Goal: Information Seeking & Learning: Compare options

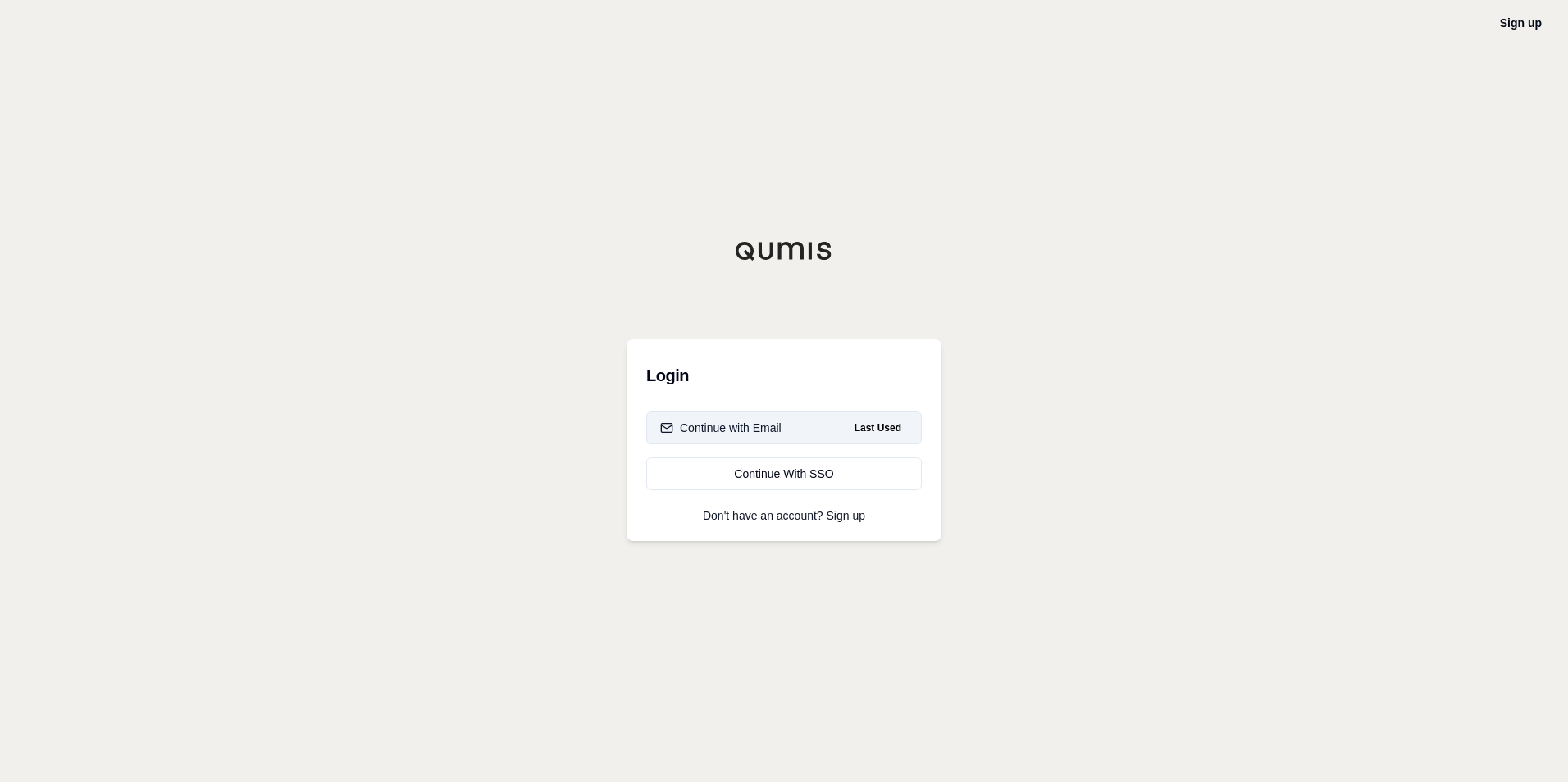
click at [754, 423] on div "Continue with Email" at bounding box center [721, 427] width 122 height 16
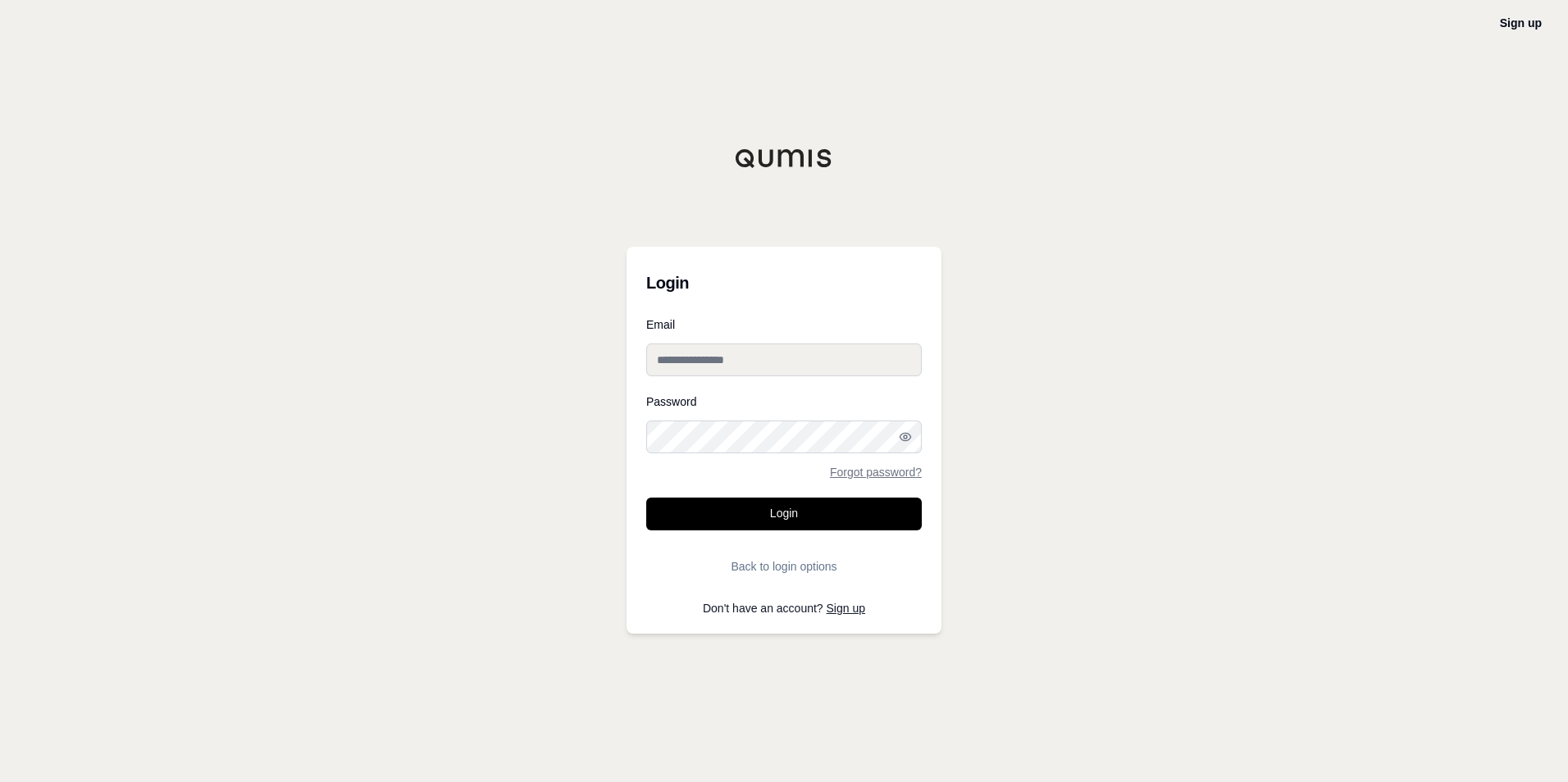
type input "**********"
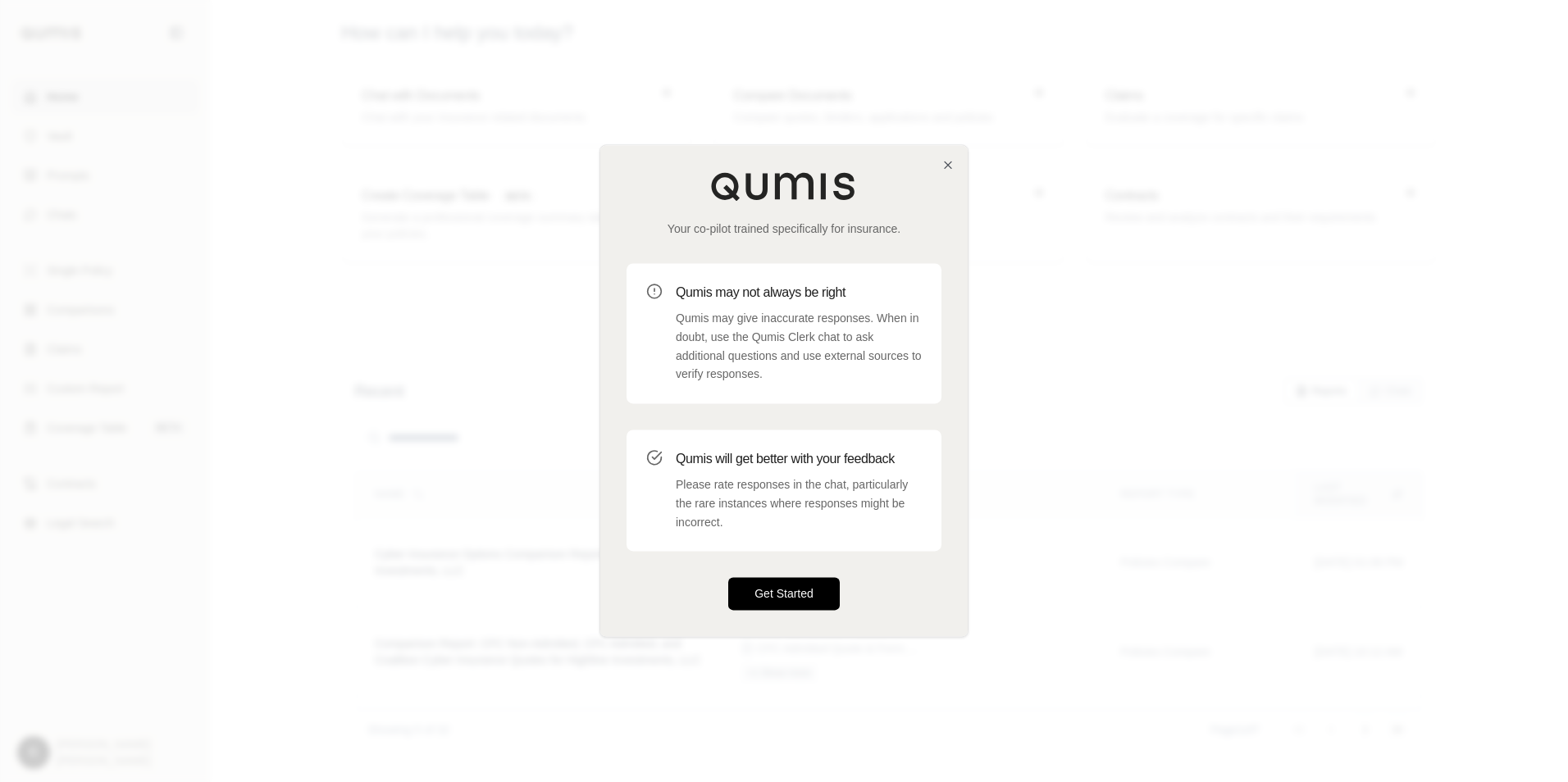
click at [755, 589] on button "Get Started" at bounding box center [784, 594] width 112 height 33
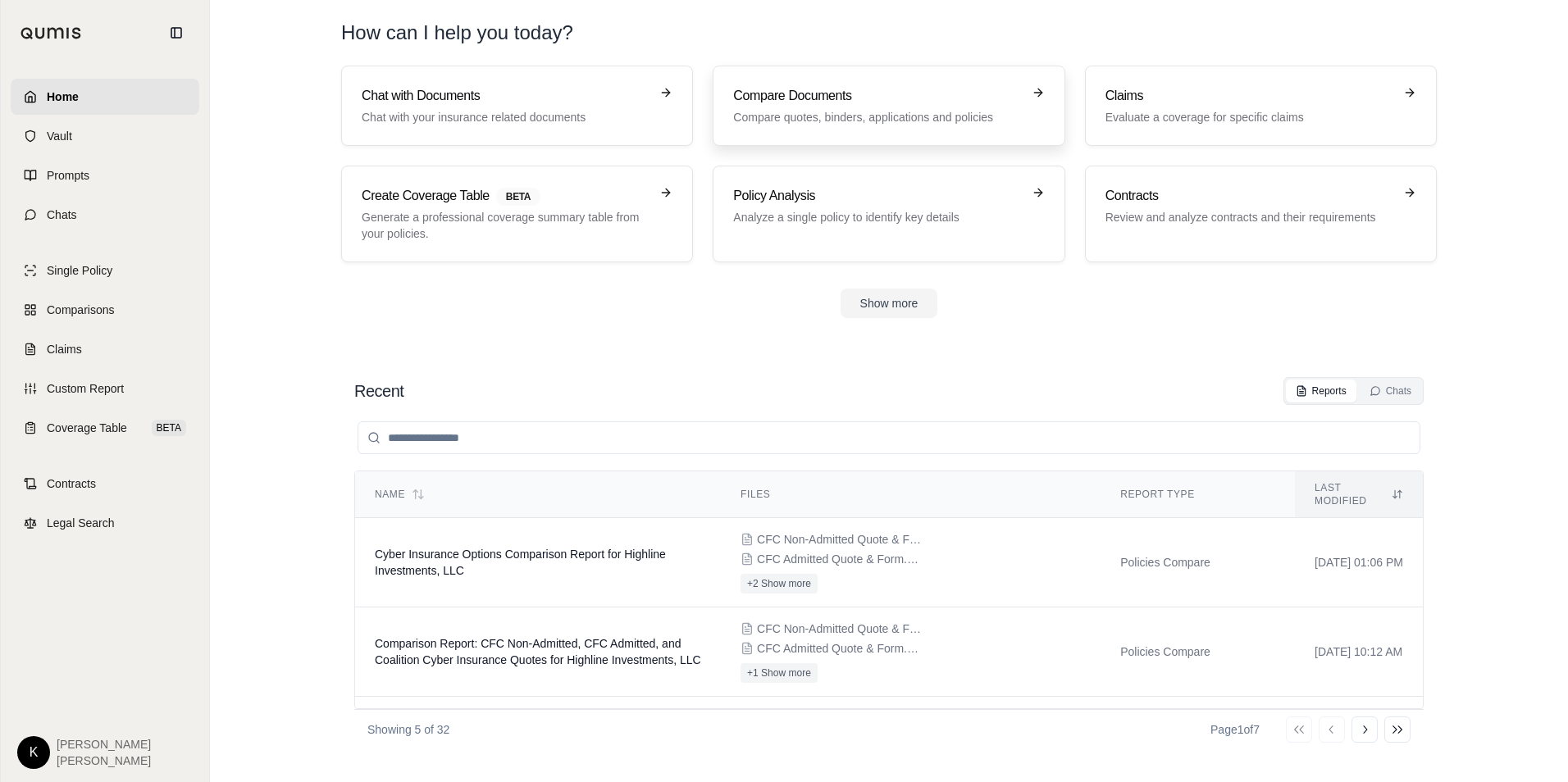
click at [790, 122] on p "Compare quotes, binders, applications and policies" at bounding box center [877, 117] width 288 height 16
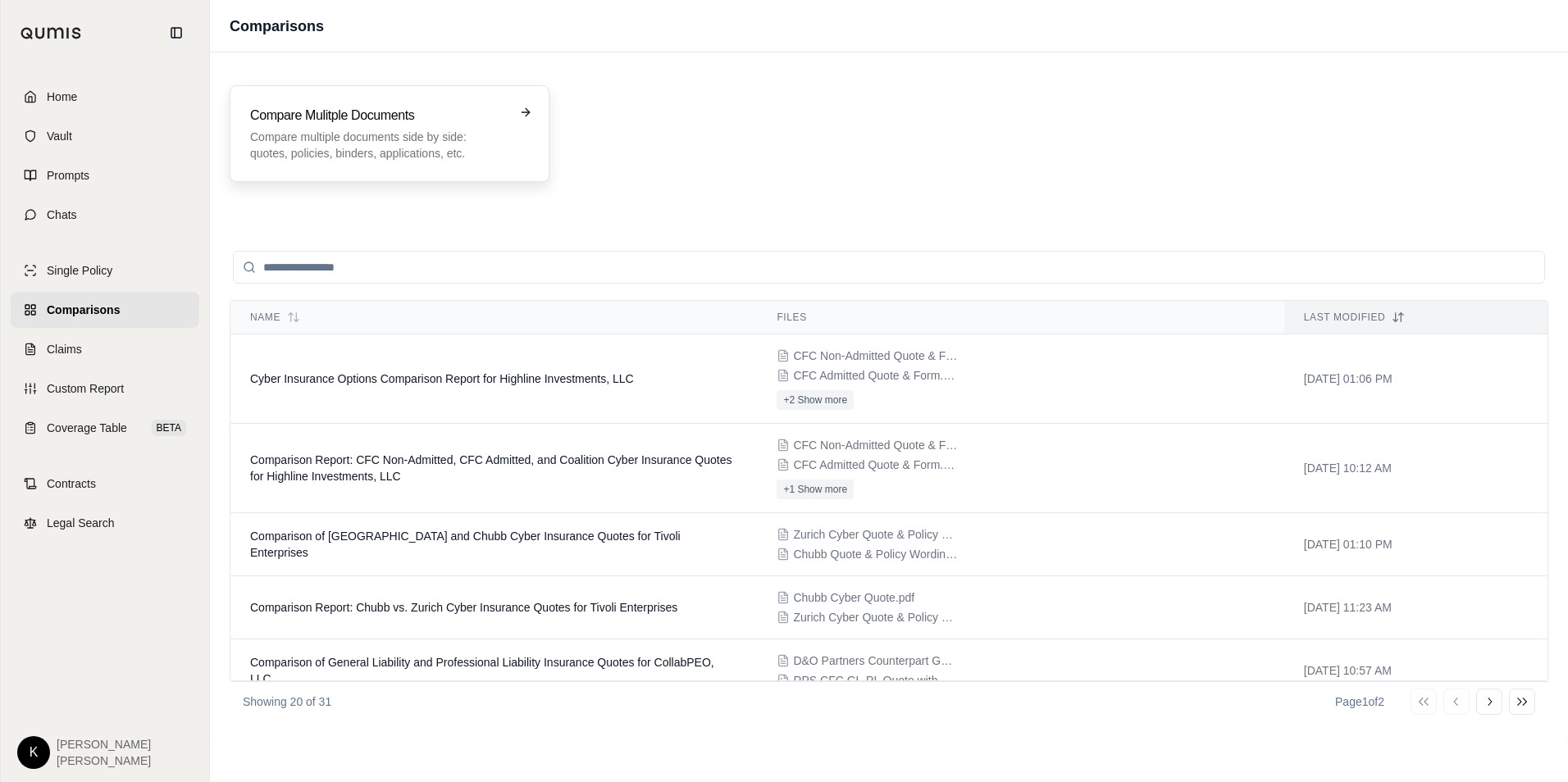
click at [331, 144] on p "Compare multiple documents side by side: quotes, policies, binders, application…" at bounding box center [378, 144] width 256 height 33
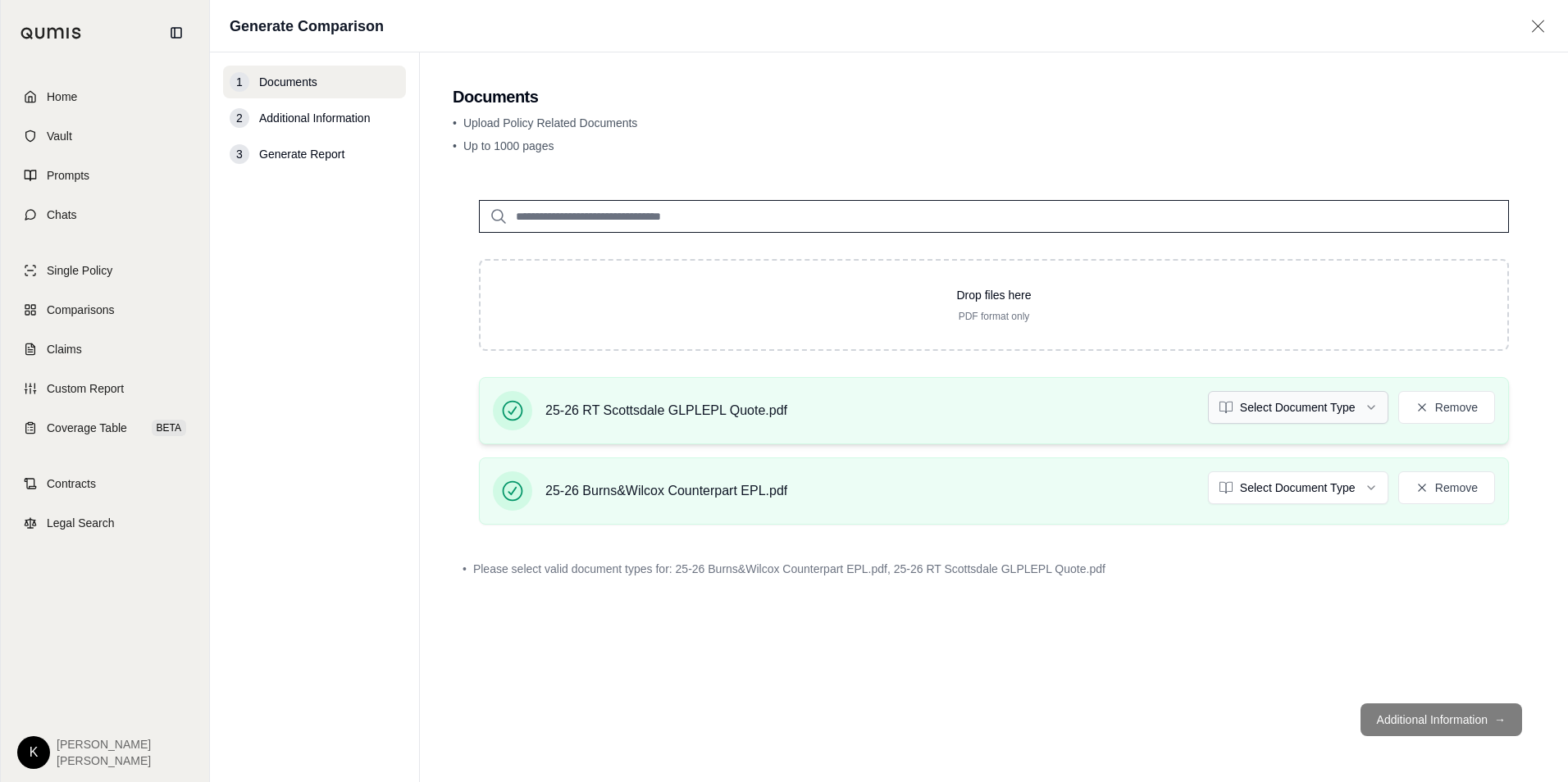
click at [1336, 408] on html "Home Vault Prompts Chats Single Policy Comparisons Claims Custom Report Coverag…" at bounding box center [784, 391] width 1568 height 782
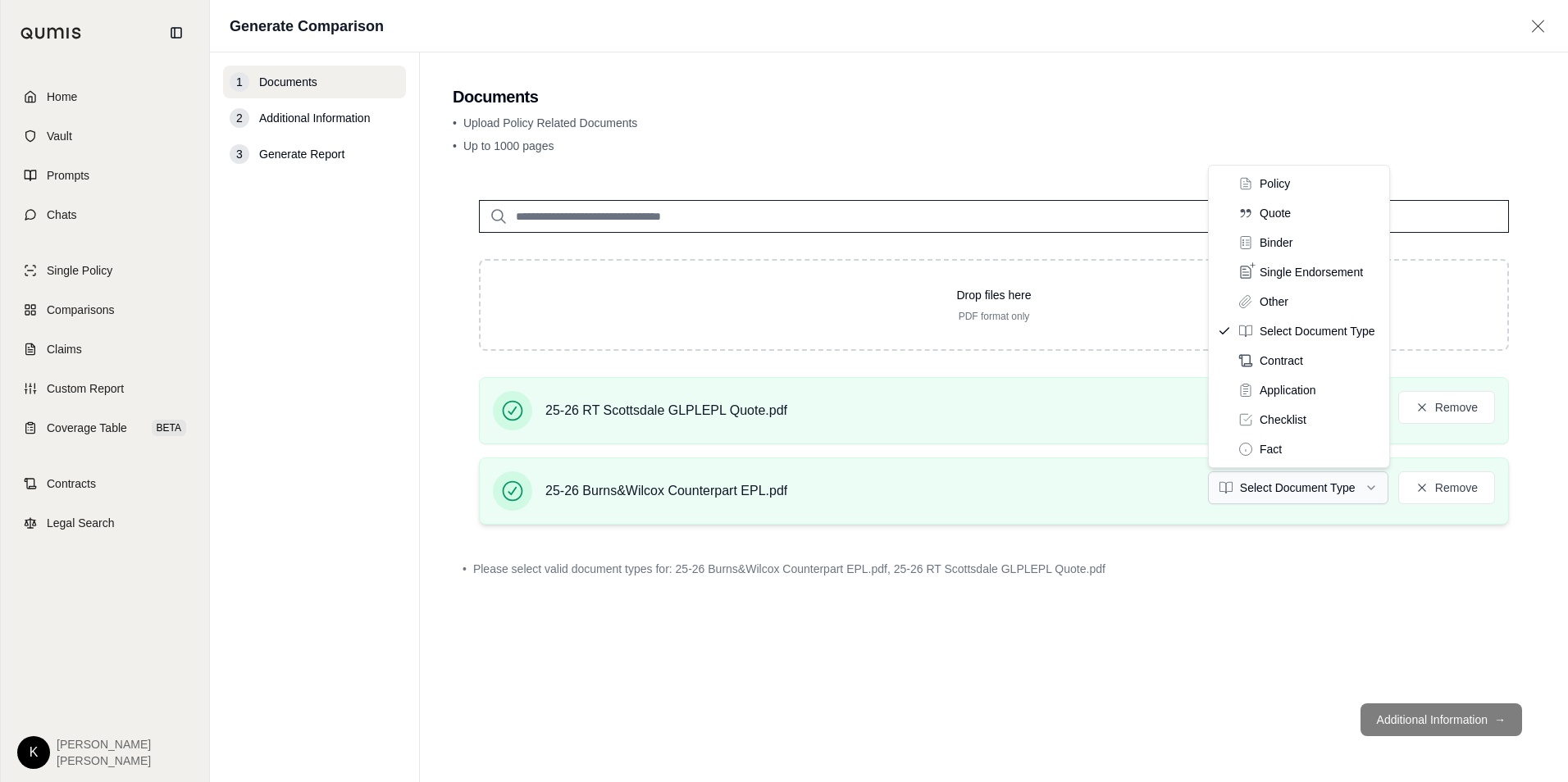
click at [1271, 481] on html "Home Vault Prompts Chats Single Policy Comparisons Claims Custom Report Coverag…" at bounding box center [784, 391] width 1568 height 782
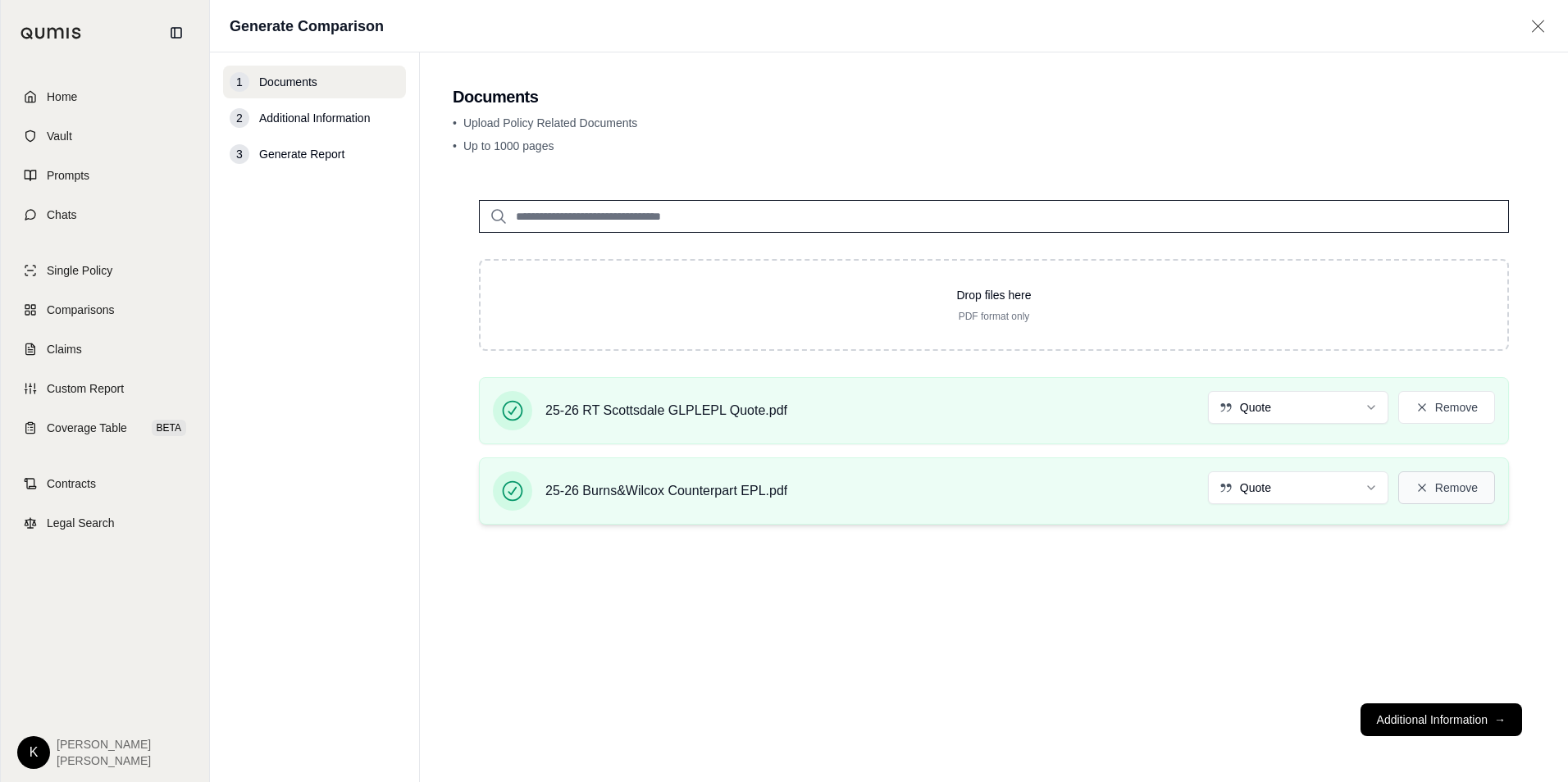
click at [1454, 485] on button "Remove" at bounding box center [1446, 487] width 97 height 33
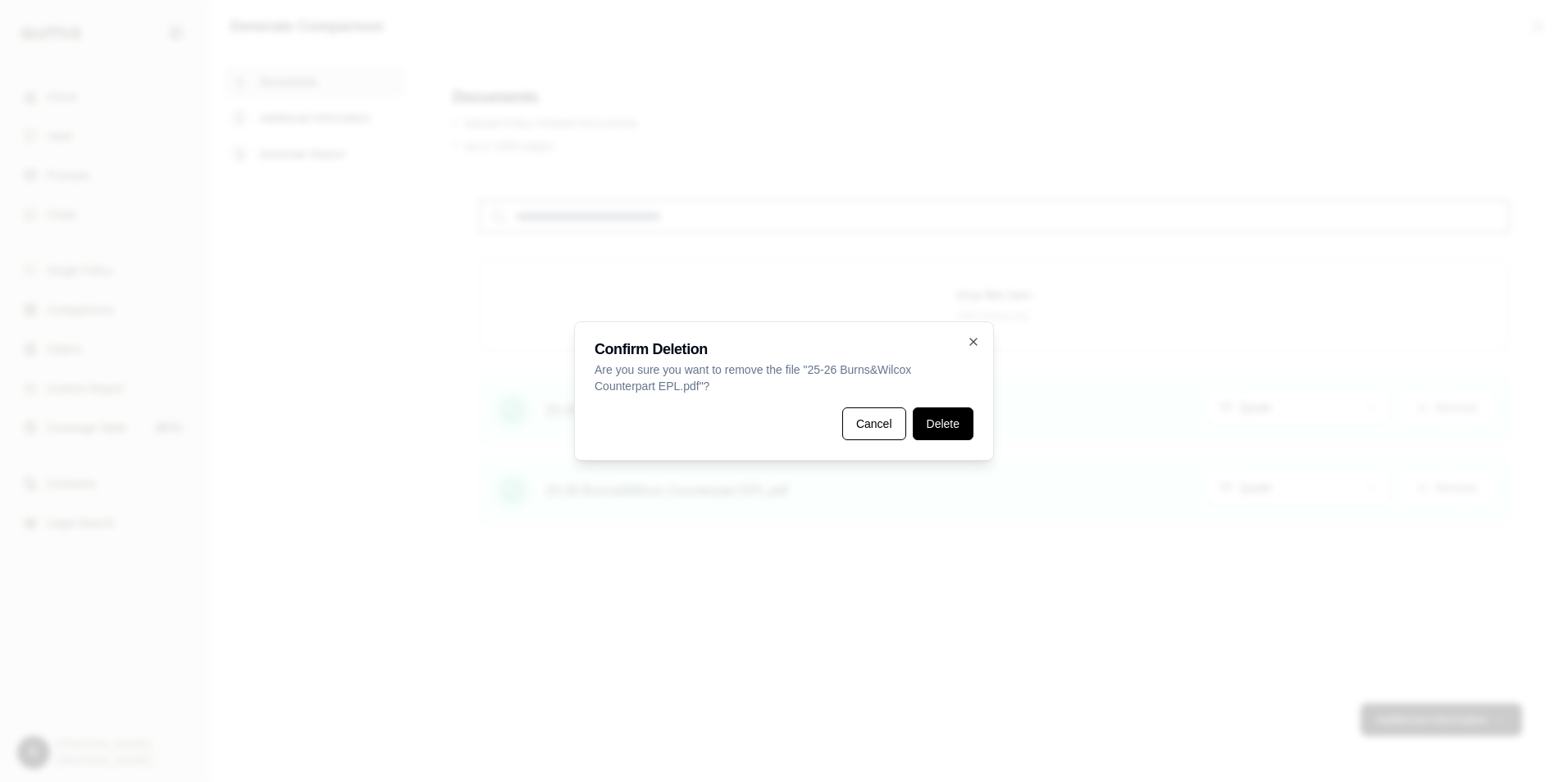
click at [929, 421] on button "Delete" at bounding box center [943, 423] width 61 height 33
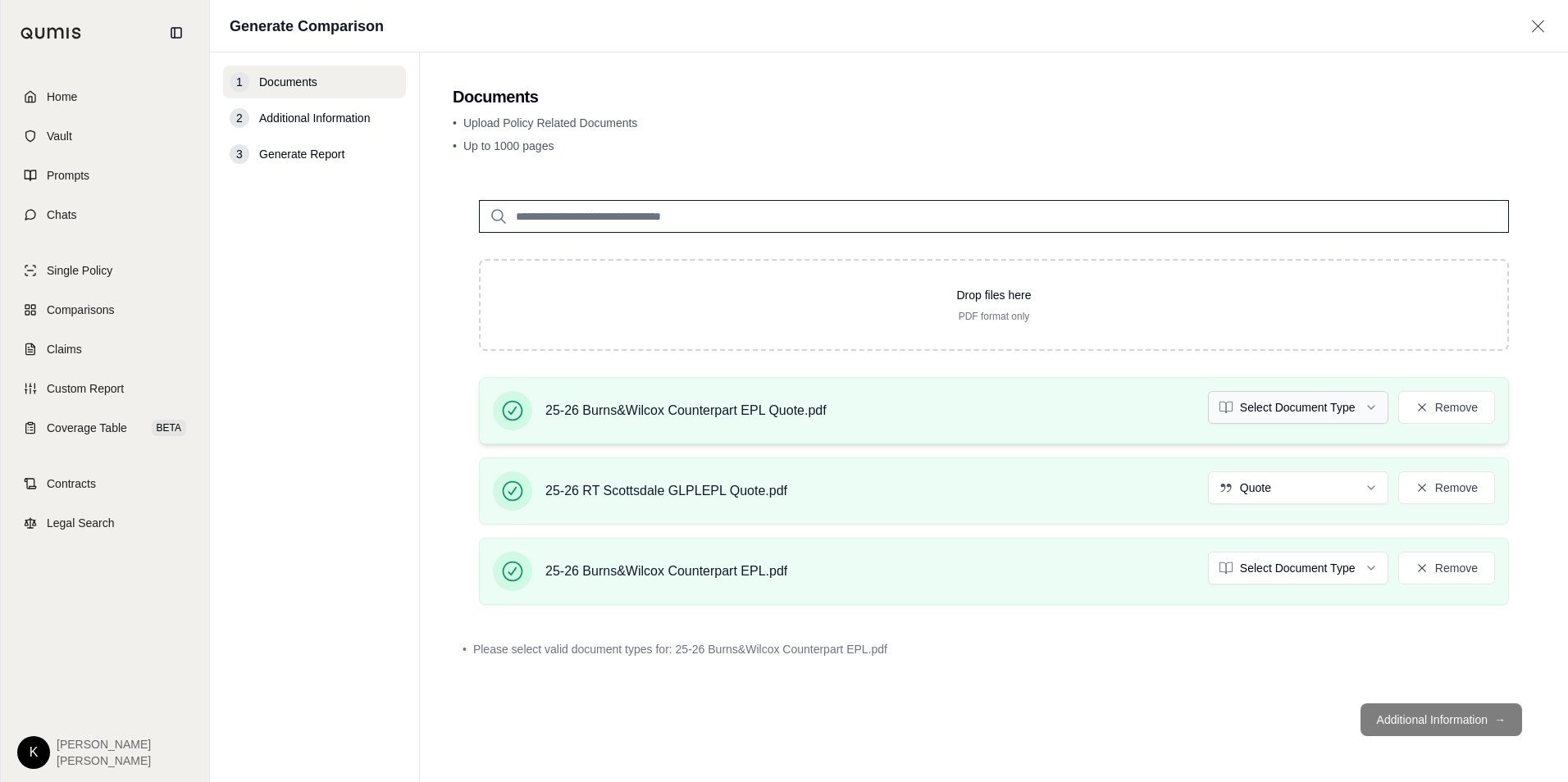
click at [1292, 405] on html "Home Vault Prompts Chats Single Policy Comparisons Claims Custom Report Coverag…" at bounding box center [784, 391] width 1568 height 782
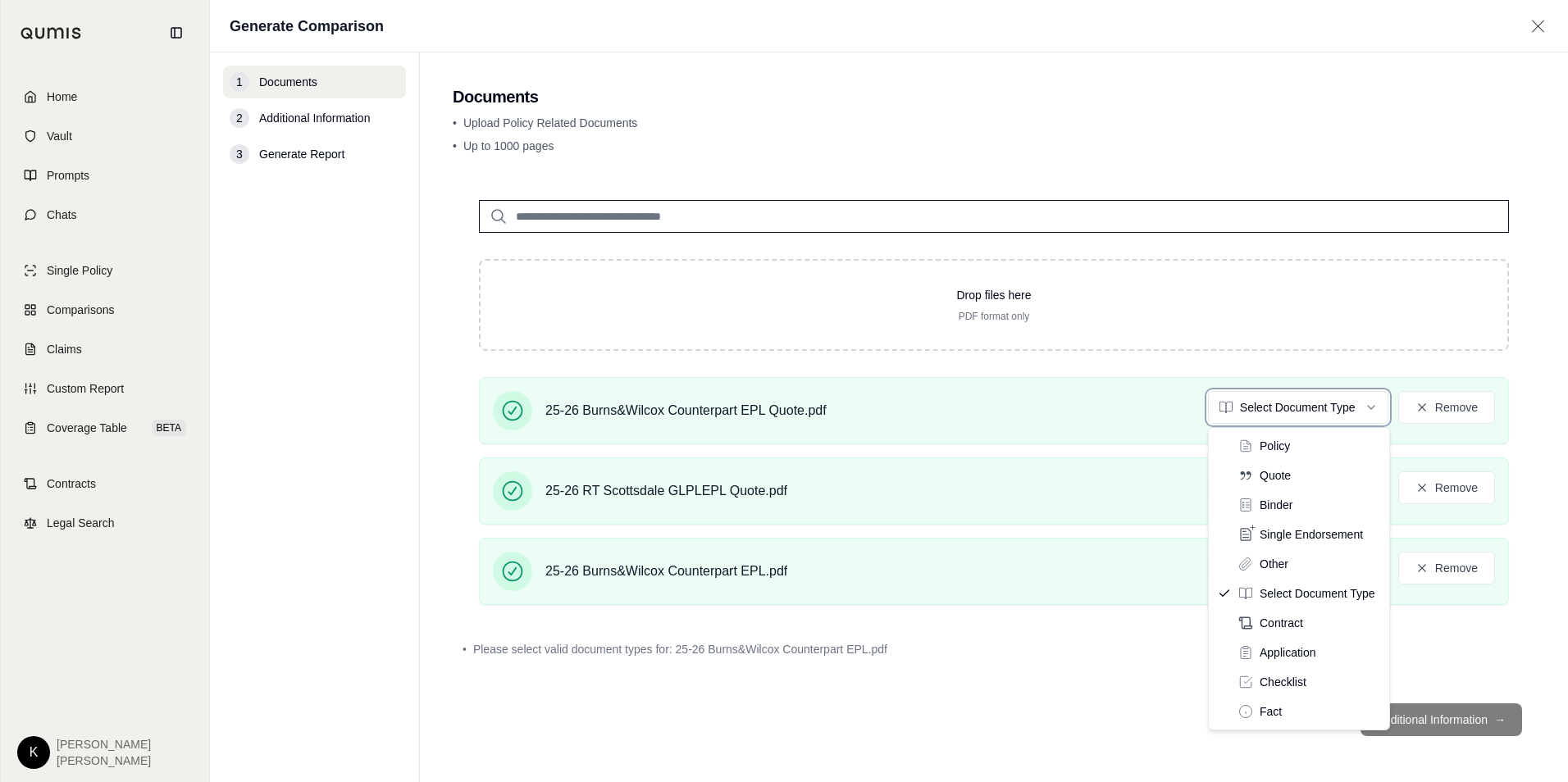
click at [987, 654] on html "Home Vault Prompts Chats Single Policy Comparisons Claims Custom Report Coverag…" at bounding box center [784, 391] width 1568 height 782
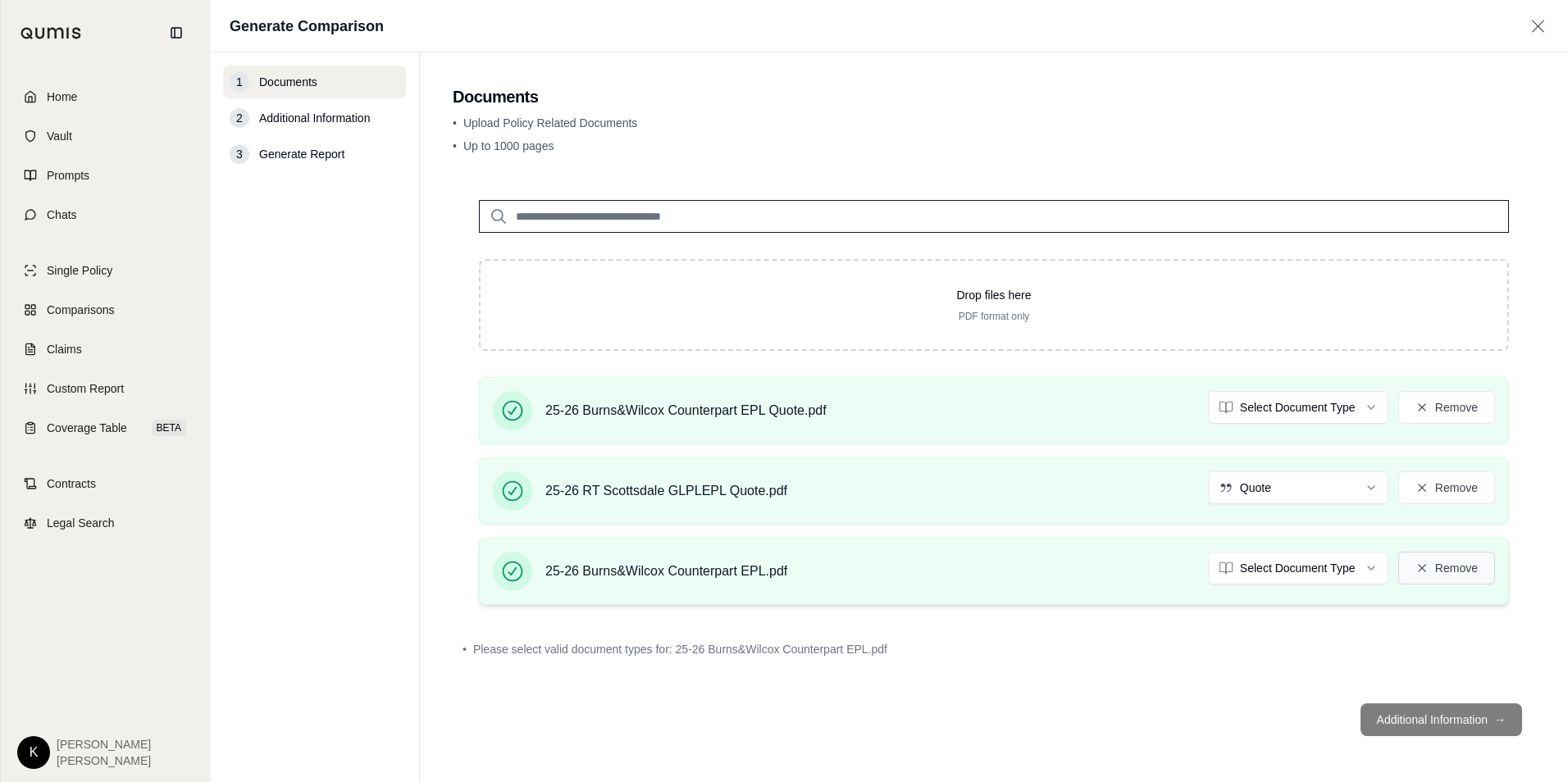
click at [1455, 561] on button "Remove" at bounding box center [1446, 567] width 97 height 33
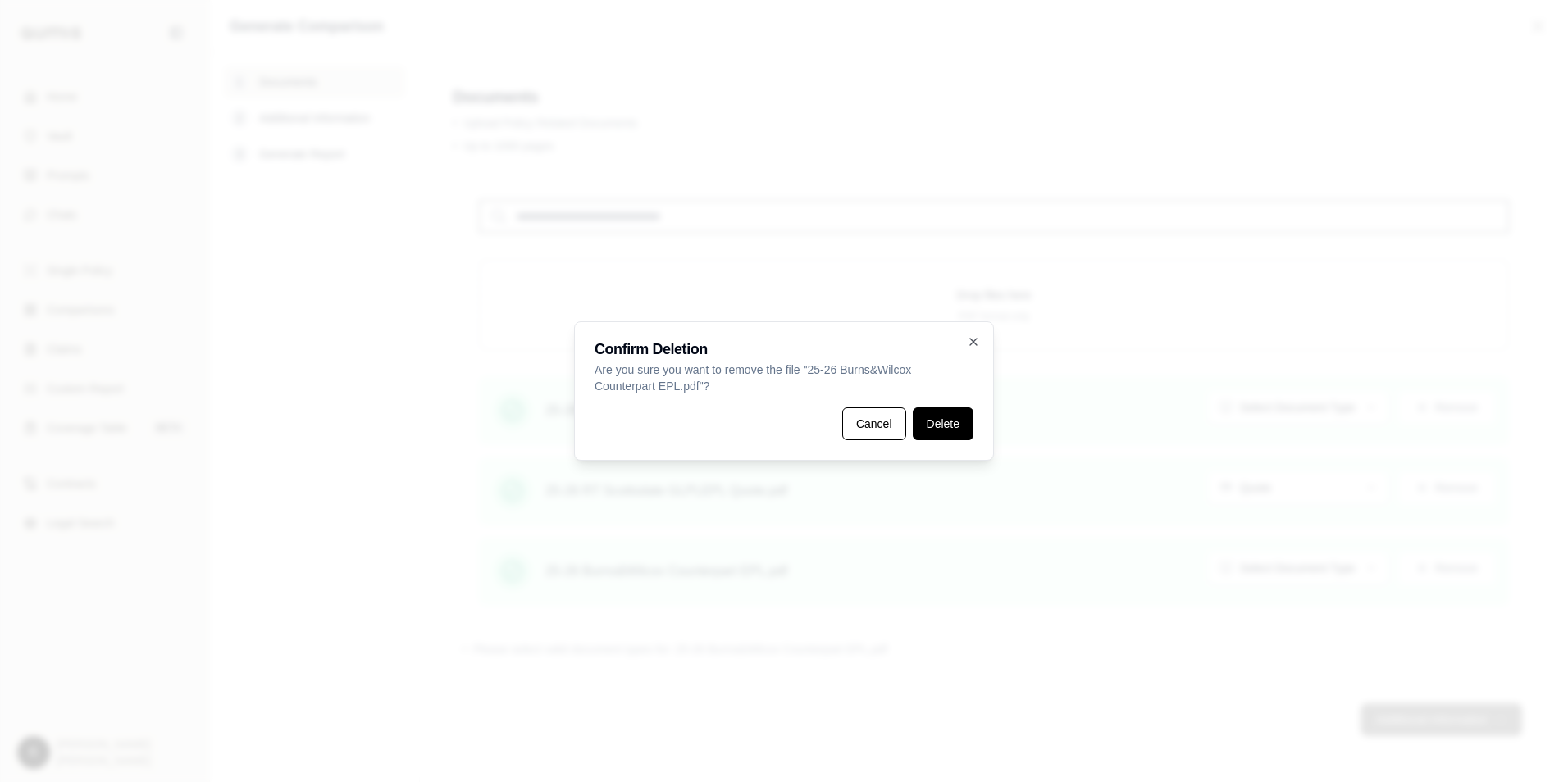
click at [942, 429] on button "Delete" at bounding box center [943, 423] width 61 height 33
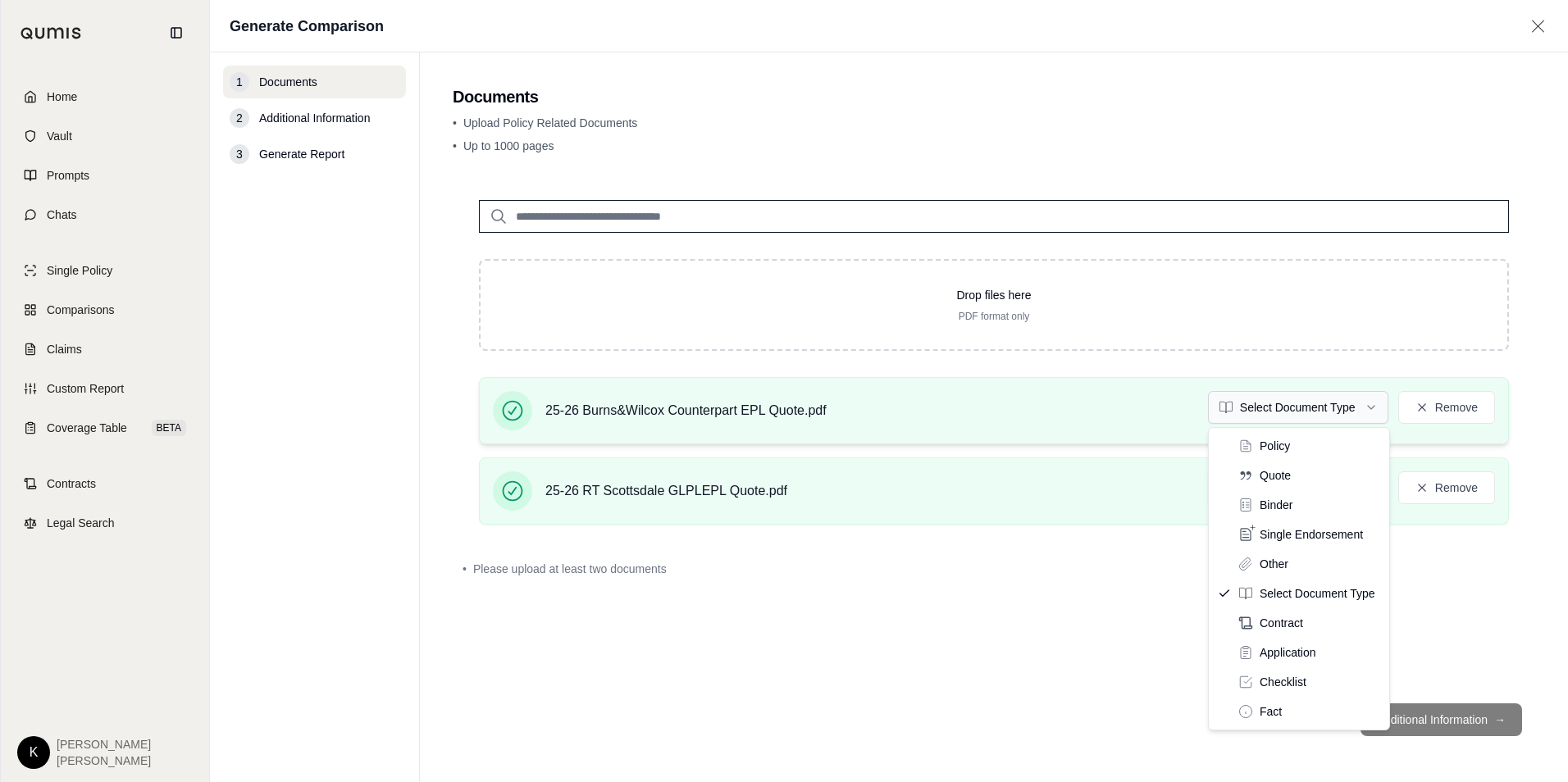
click at [1303, 411] on html "Home Vault Prompts Chats Single Policy Comparisons Claims Custom Report Coverag…" at bounding box center [784, 391] width 1568 height 782
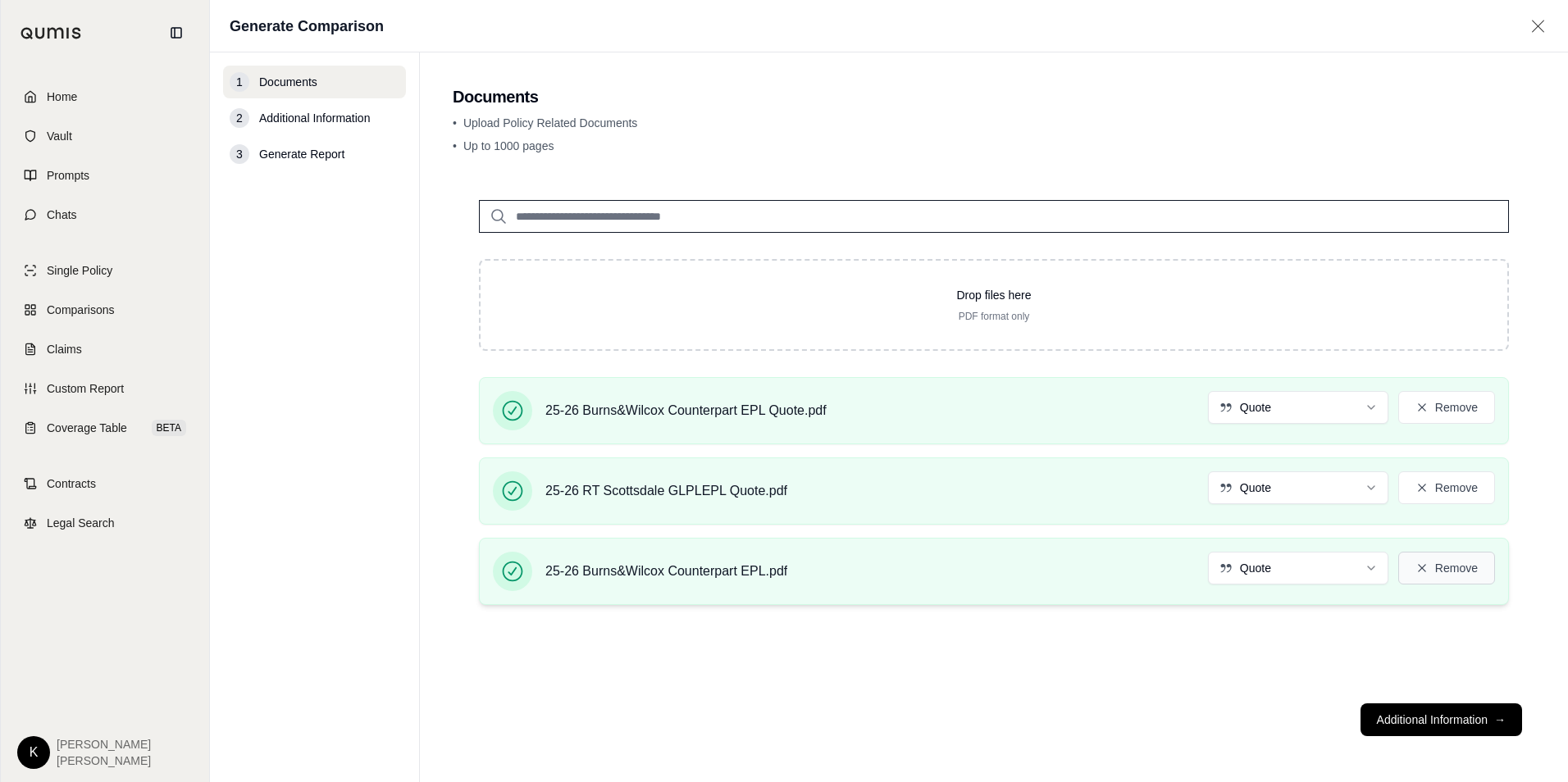
click at [1440, 568] on button "Remove" at bounding box center [1446, 567] width 97 height 33
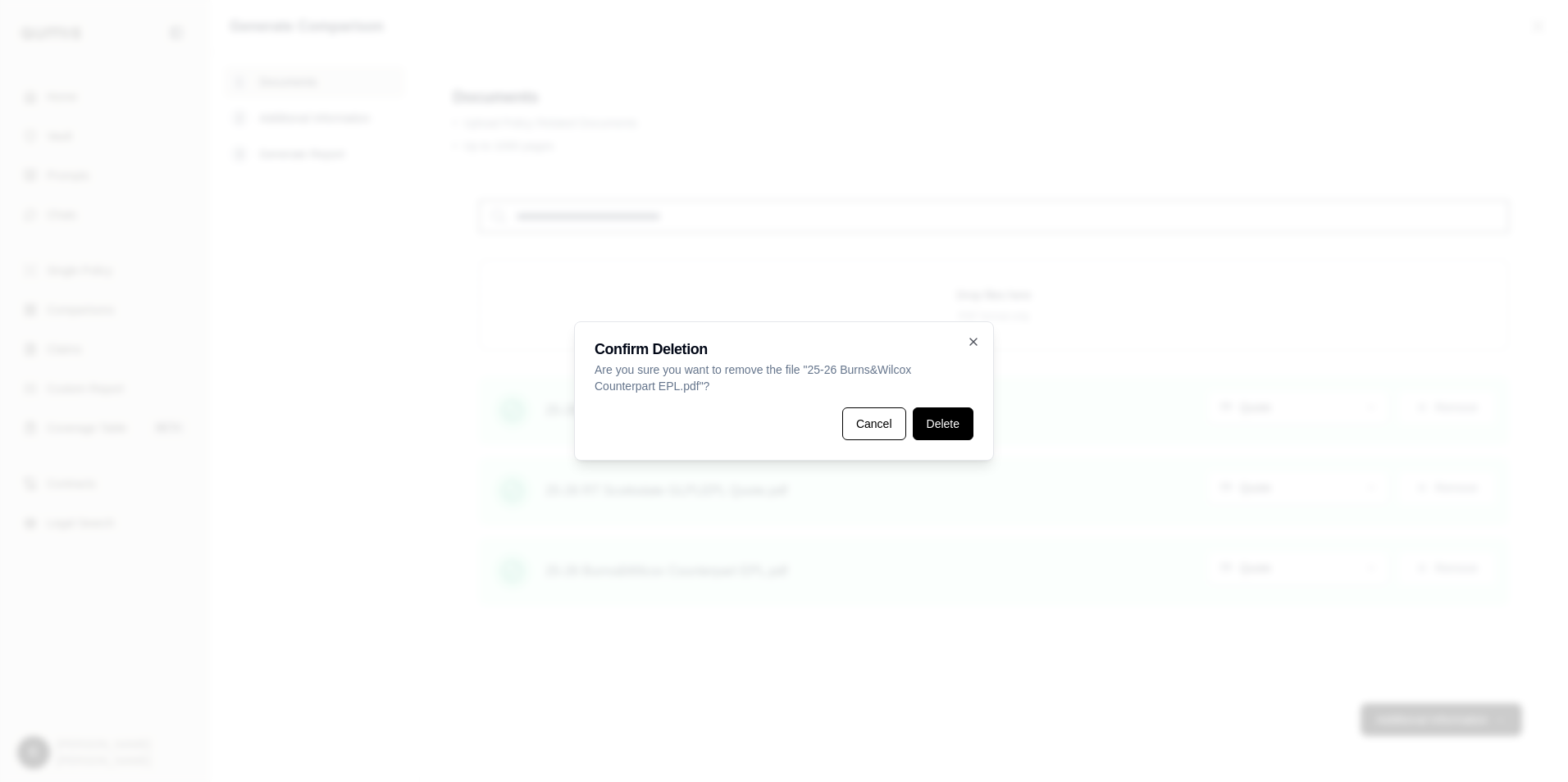
click at [947, 428] on button "Delete" at bounding box center [943, 423] width 61 height 33
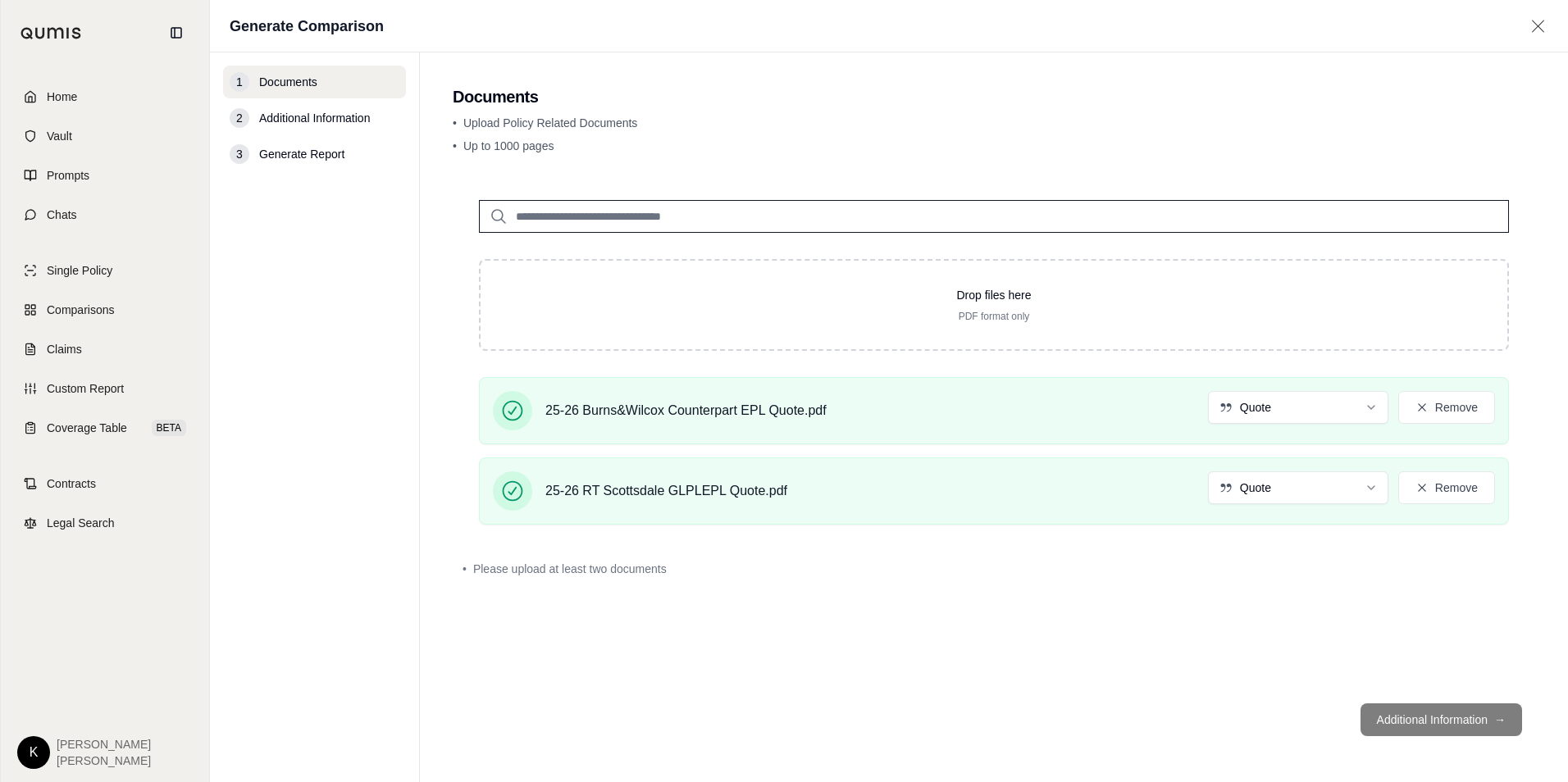
click at [1431, 720] on footer "Additional Information →" at bounding box center [994, 720] width 1082 height 59
click at [801, 634] on div "Drop files here PDF format only 25-26 Burns&Wilcox Counterpart EPL Quote.pdf Qu…" at bounding box center [994, 432] width 1082 height 516
click at [1421, 714] on footer "Additional Information →" at bounding box center [994, 720] width 1082 height 59
click at [612, 591] on div "Drop files here PDF format only 25-26 Burns&Wilcox Counterpart EPL Quote.pdf Qu…" at bounding box center [994, 432] width 1082 height 516
click at [307, 125] on span "Additional Information" at bounding box center [314, 117] width 111 height 16
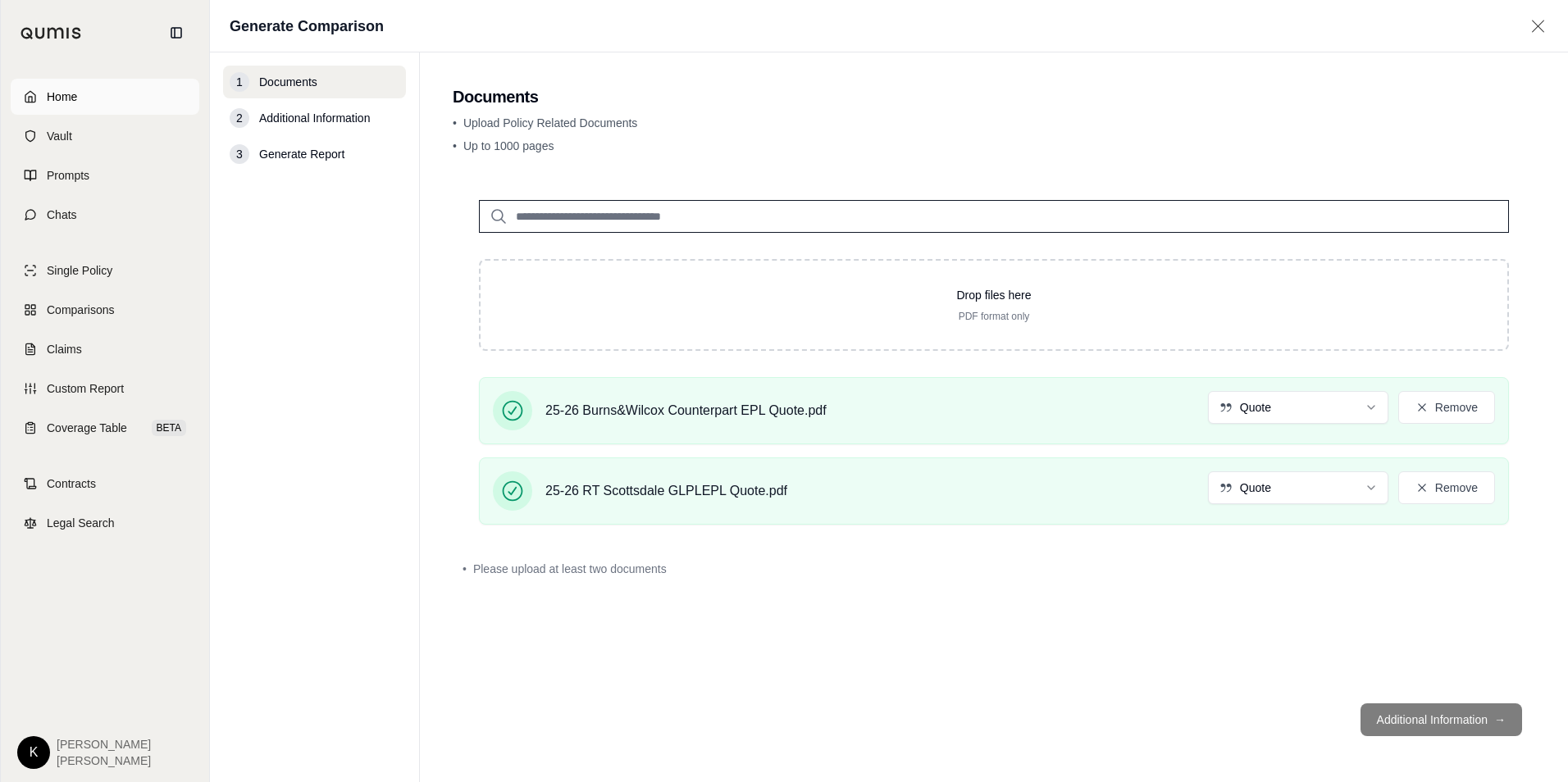
click at [66, 105] on link "Home" at bounding box center [105, 96] width 188 height 36
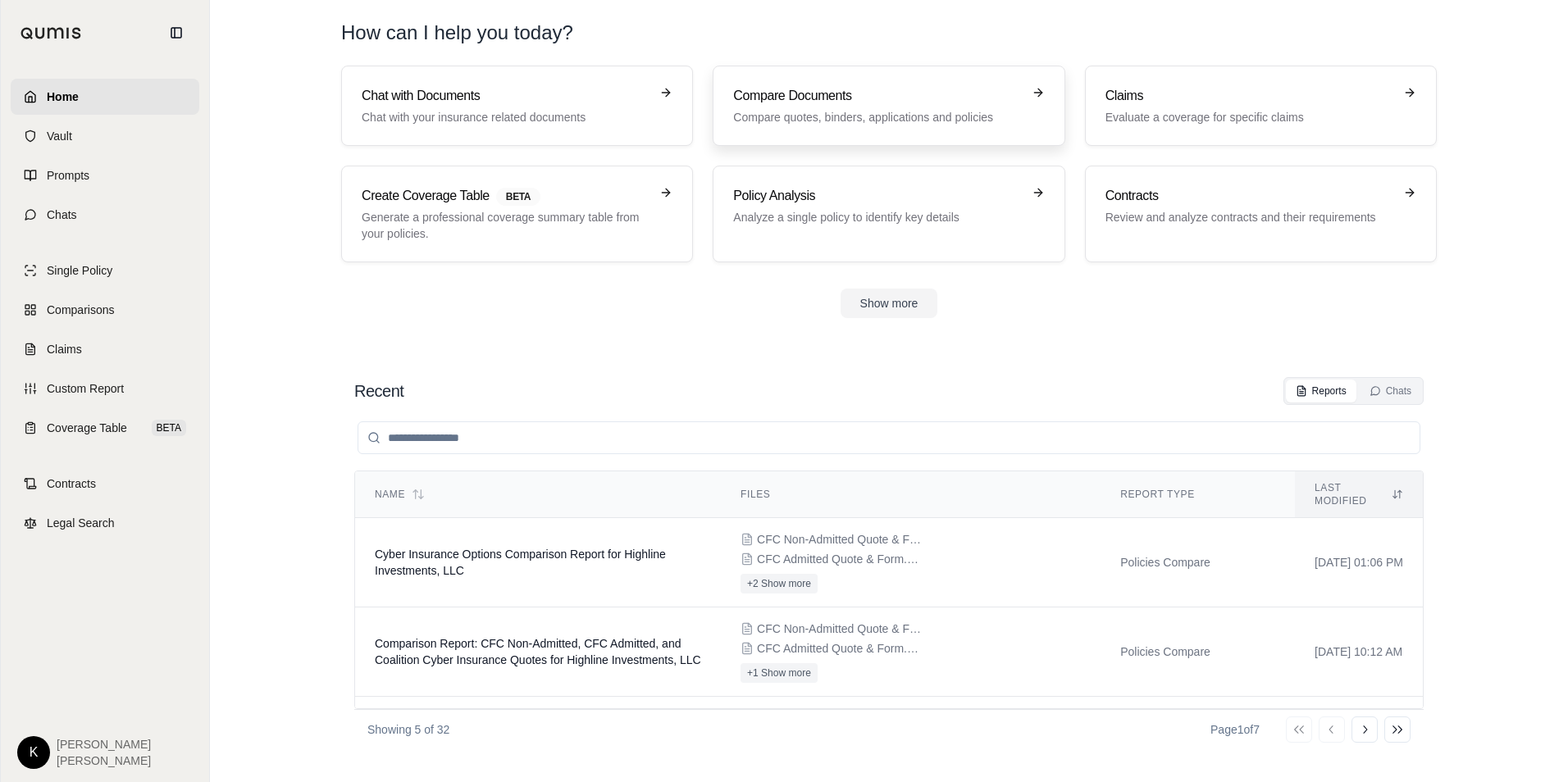
click at [758, 102] on h3 "Compare Documents" at bounding box center [877, 95] width 288 height 19
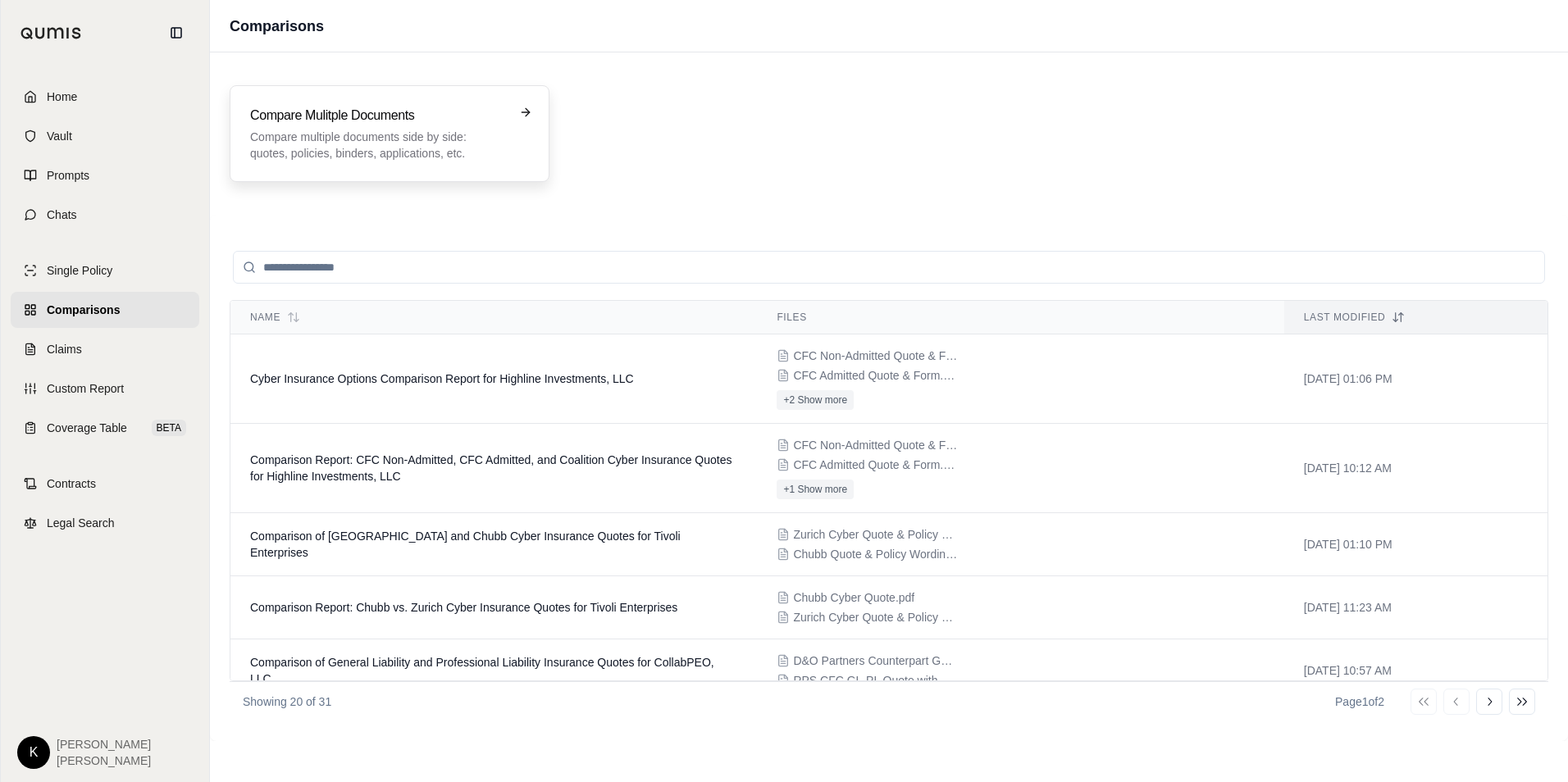
click at [366, 133] on p "Compare multiple documents side by side: quotes, policies, binders, application…" at bounding box center [378, 144] width 256 height 33
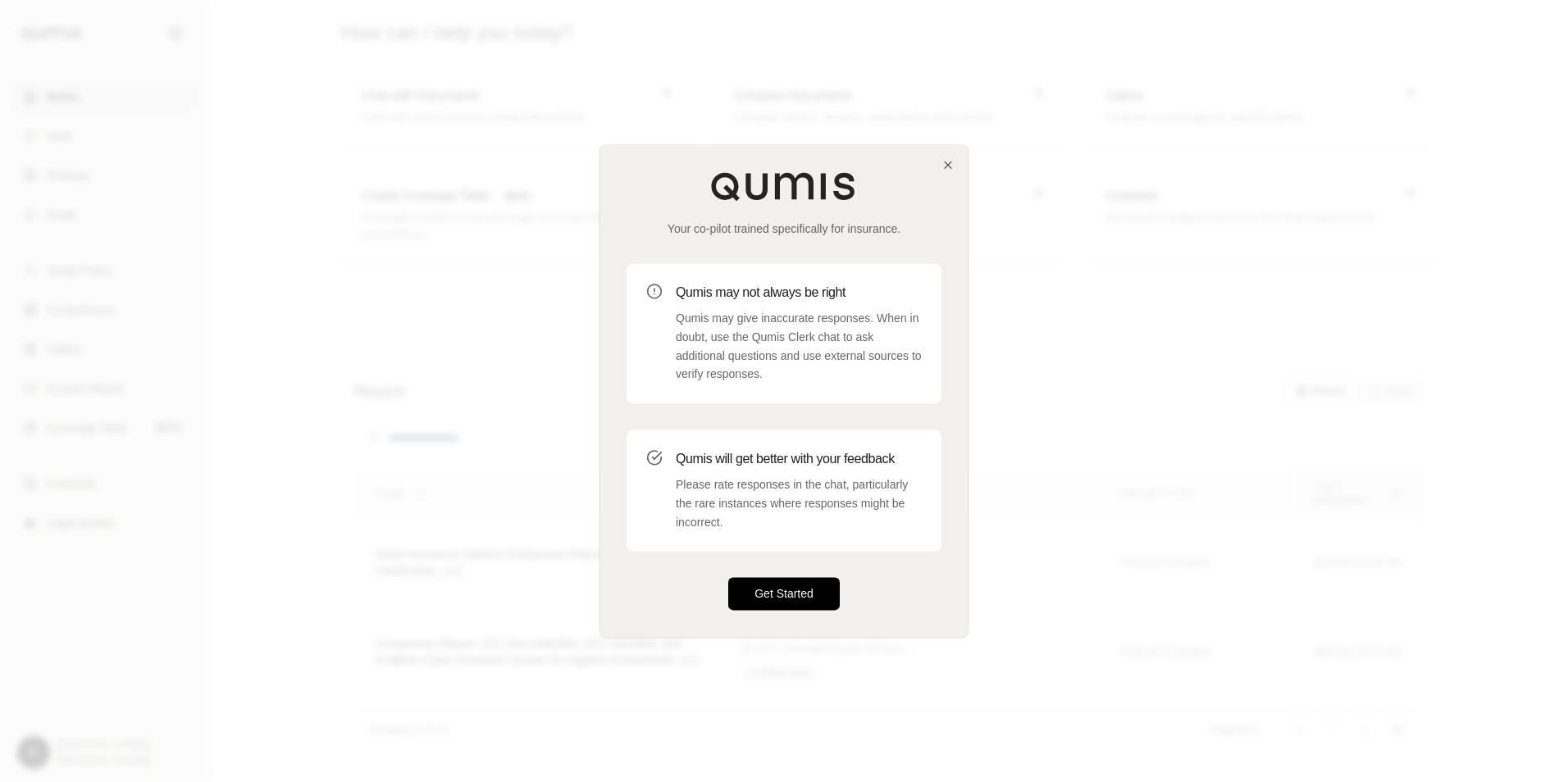
click at [800, 596] on button "Get Started" at bounding box center [784, 594] width 112 height 33
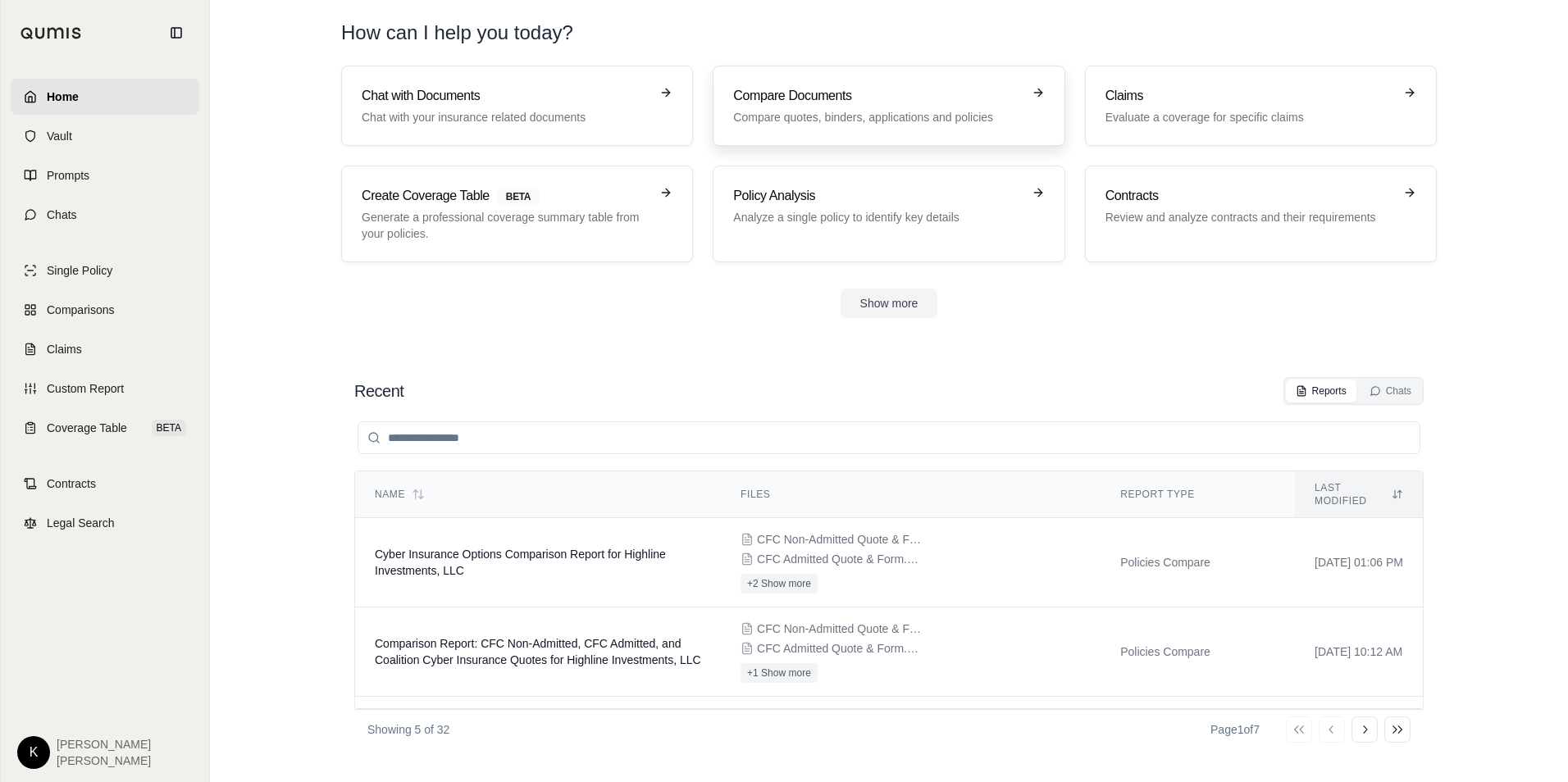
click at [756, 99] on h3 "Compare Documents" at bounding box center [877, 95] width 288 height 19
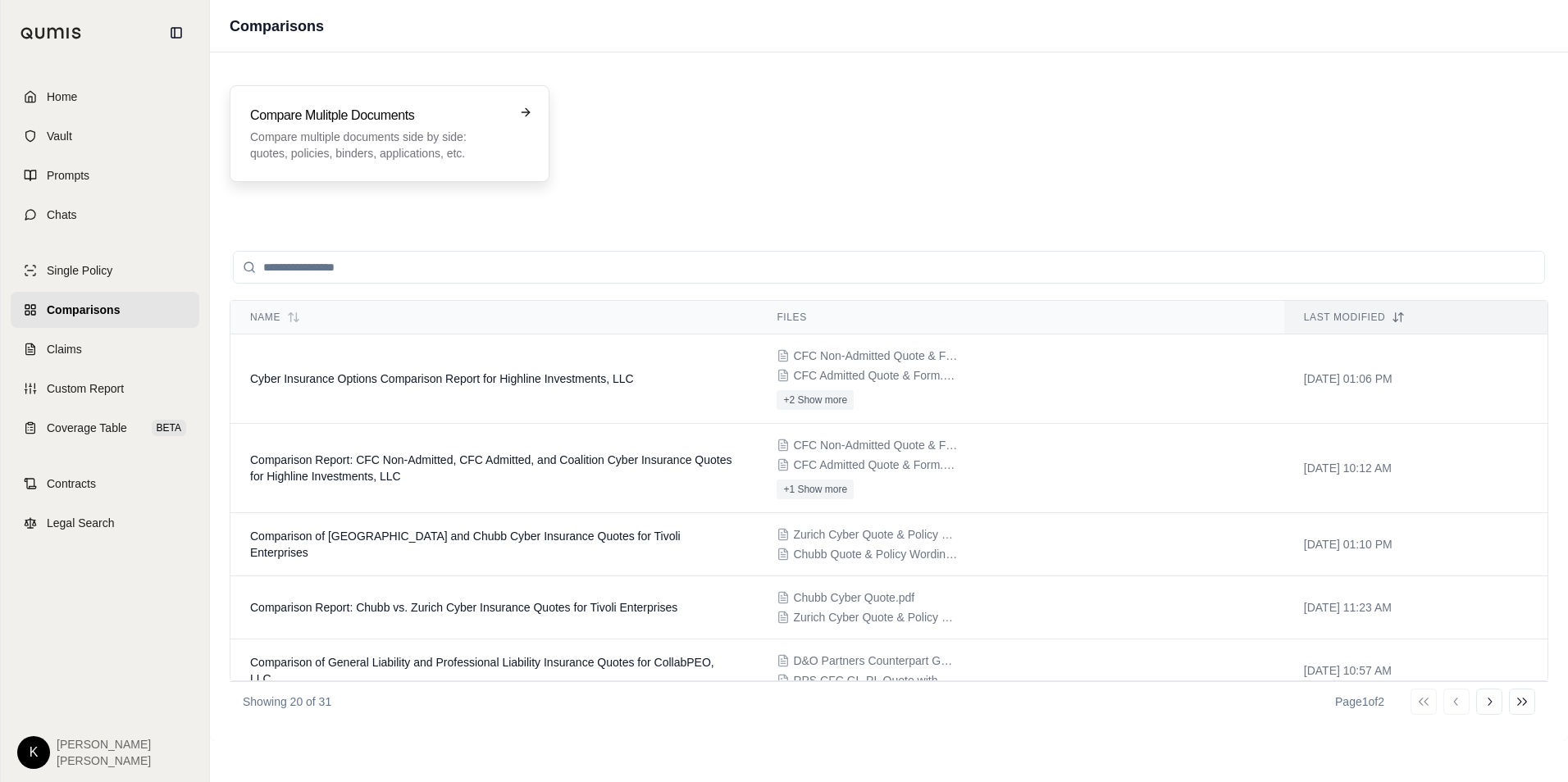
click at [349, 111] on h3 "Compare Mulitple Documents" at bounding box center [378, 115] width 256 height 19
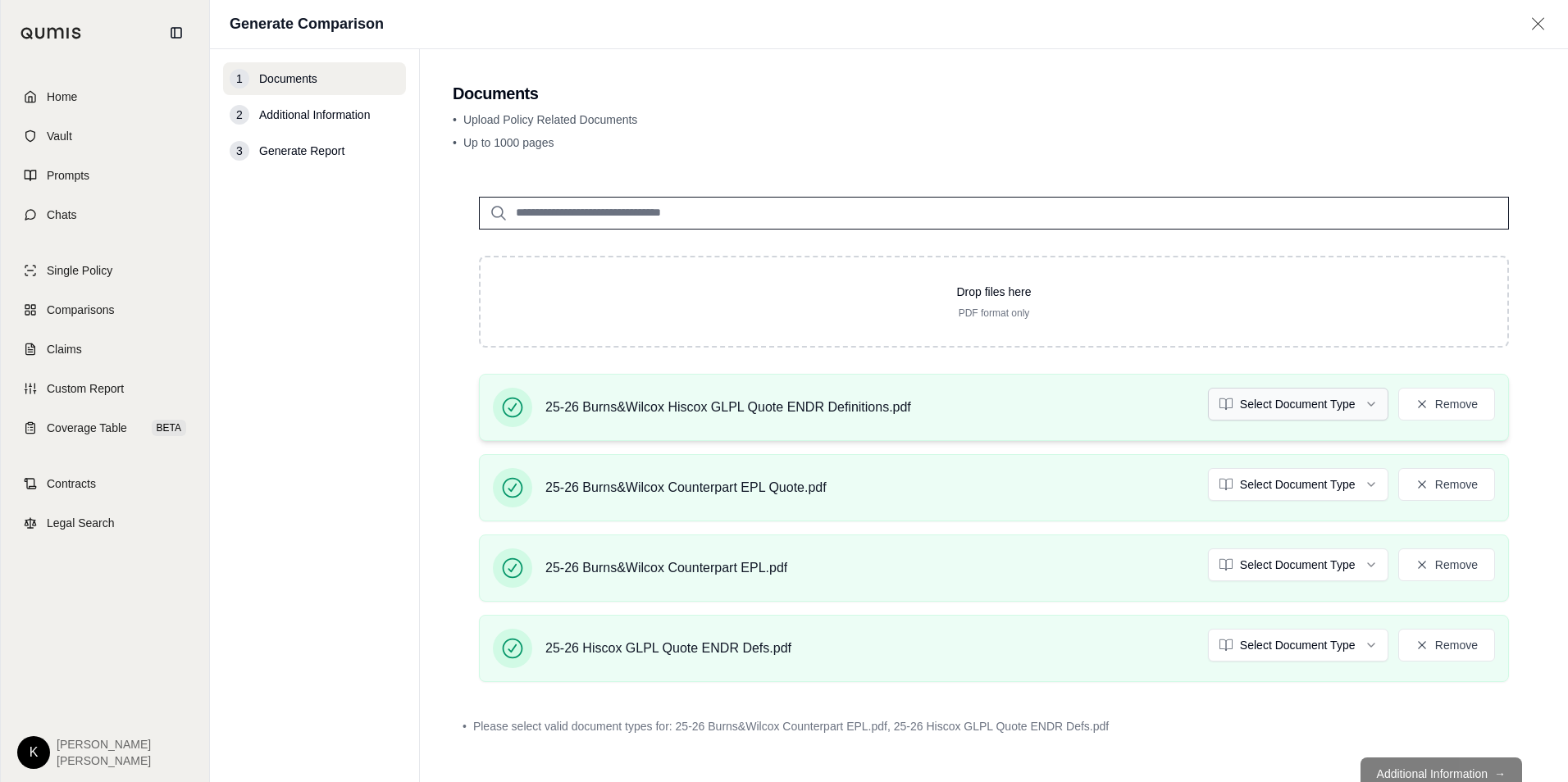
click at [1265, 404] on html "Home Vault Prompts Chats Single Policy Comparisons Claims Custom Report Coverag…" at bounding box center [784, 391] width 1568 height 782
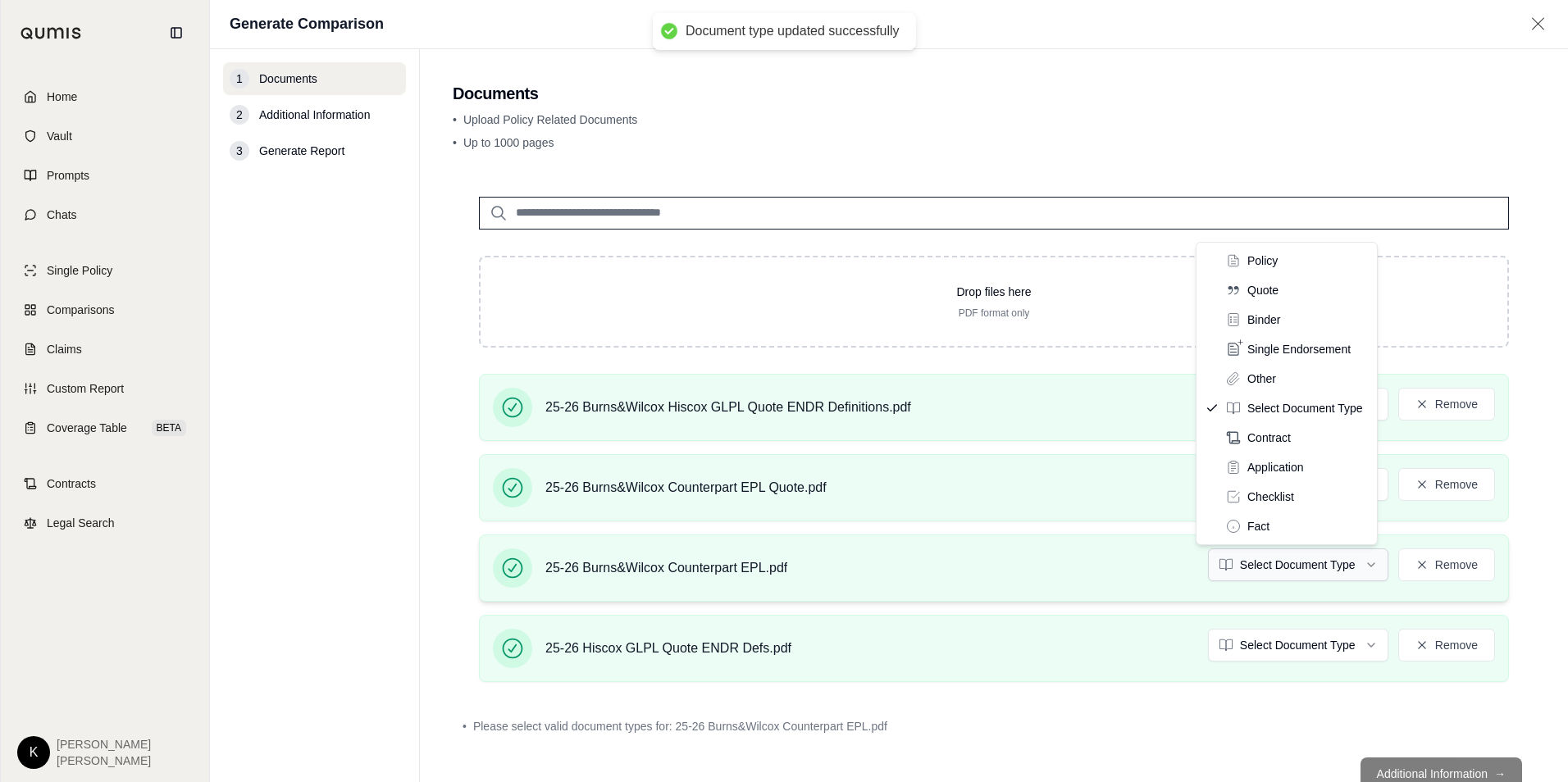
click at [1266, 562] on html "Document type updated successfully Home Vault Prompts Chats Single Policy Compa…" at bounding box center [784, 391] width 1568 height 782
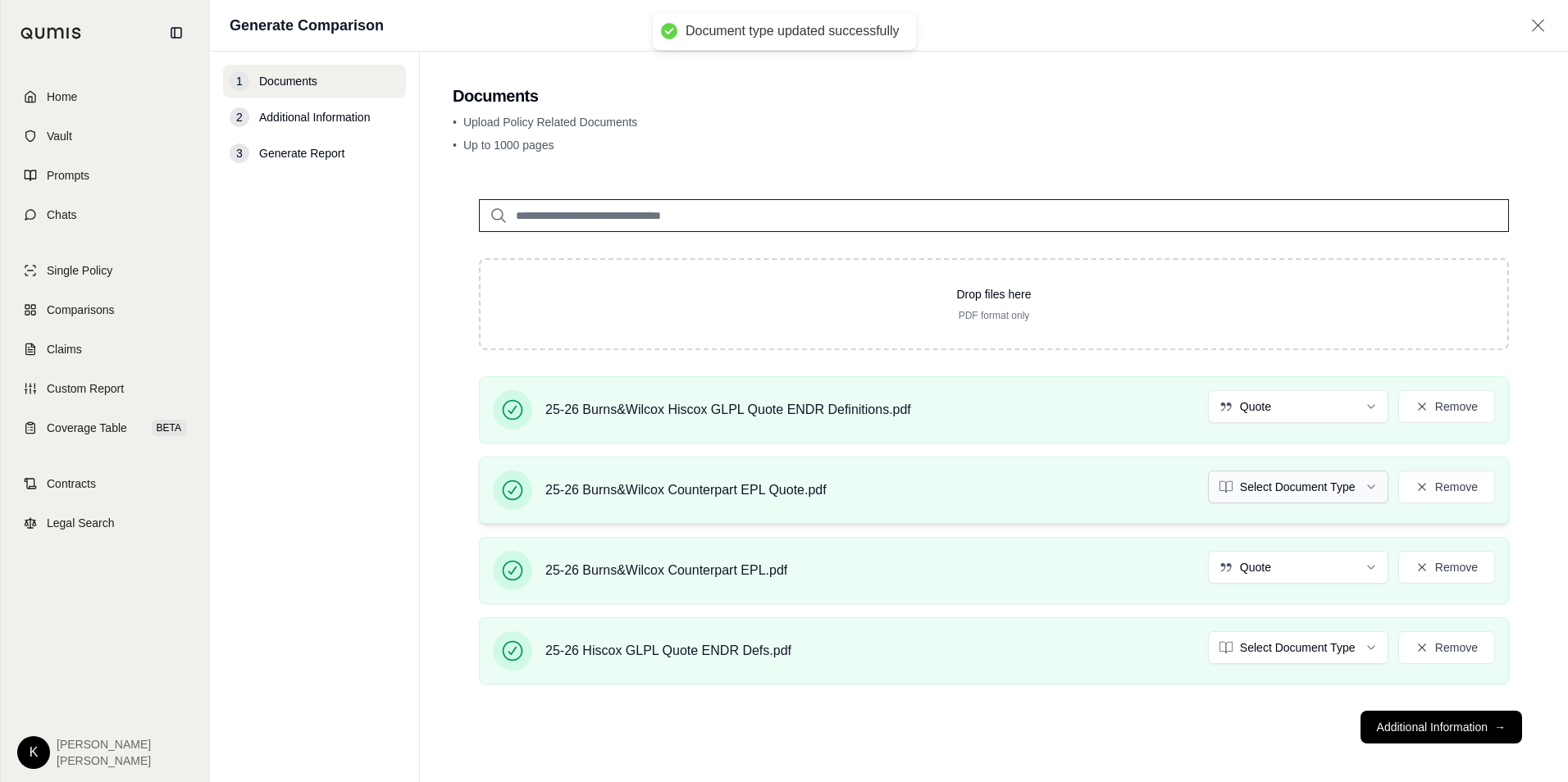
click at [1239, 500] on html "Document type updated successfully Home Vault Prompts Chats Single Policy Compa…" at bounding box center [784, 391] width 1568 height 782
click at [1418, 567] on button "Remove" at bounding box center [1446, 567] width 97 height 33
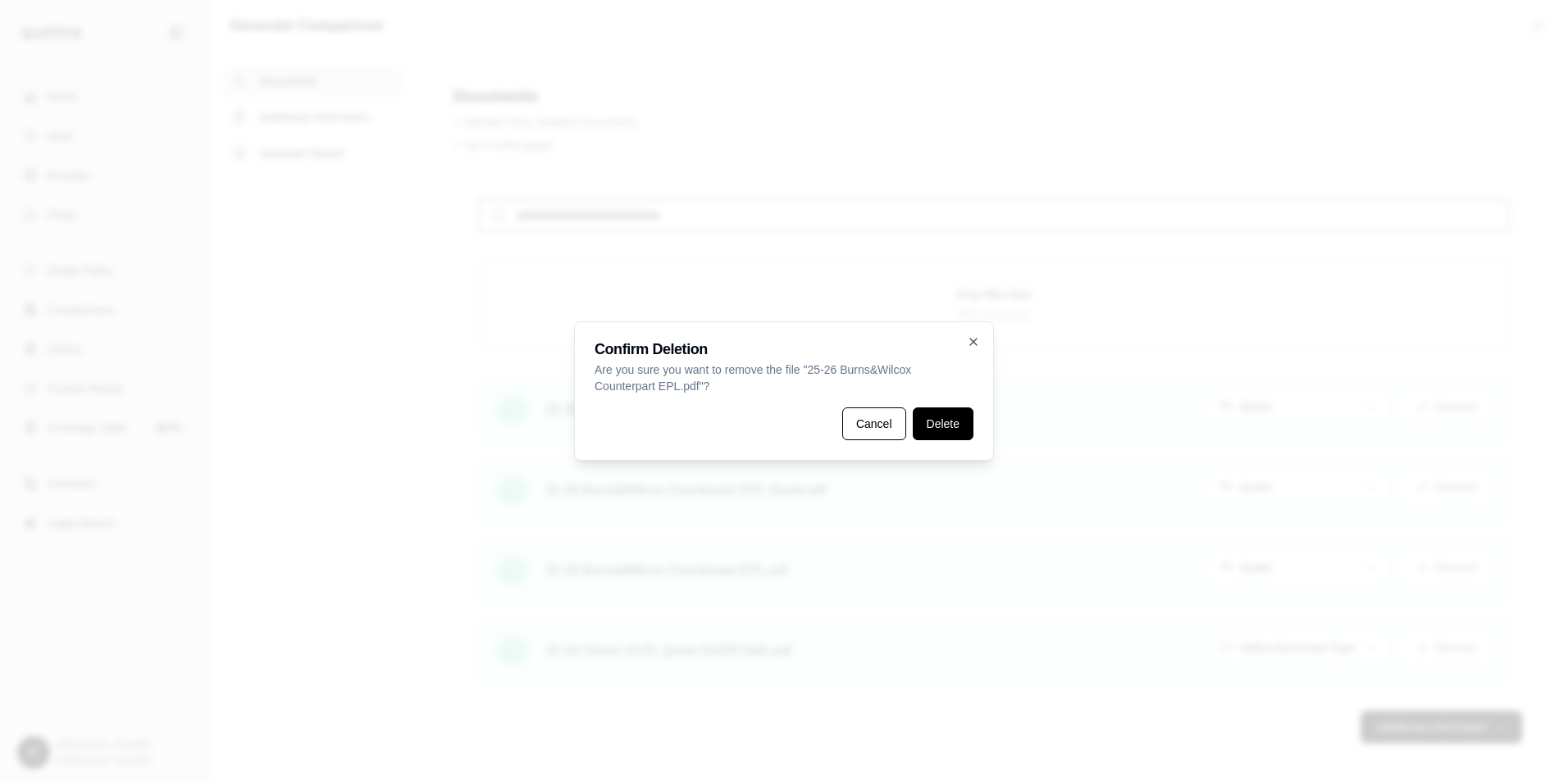
click at [918, 423] on button "Delete" at bounding box center [943, 423] width 61 height 33
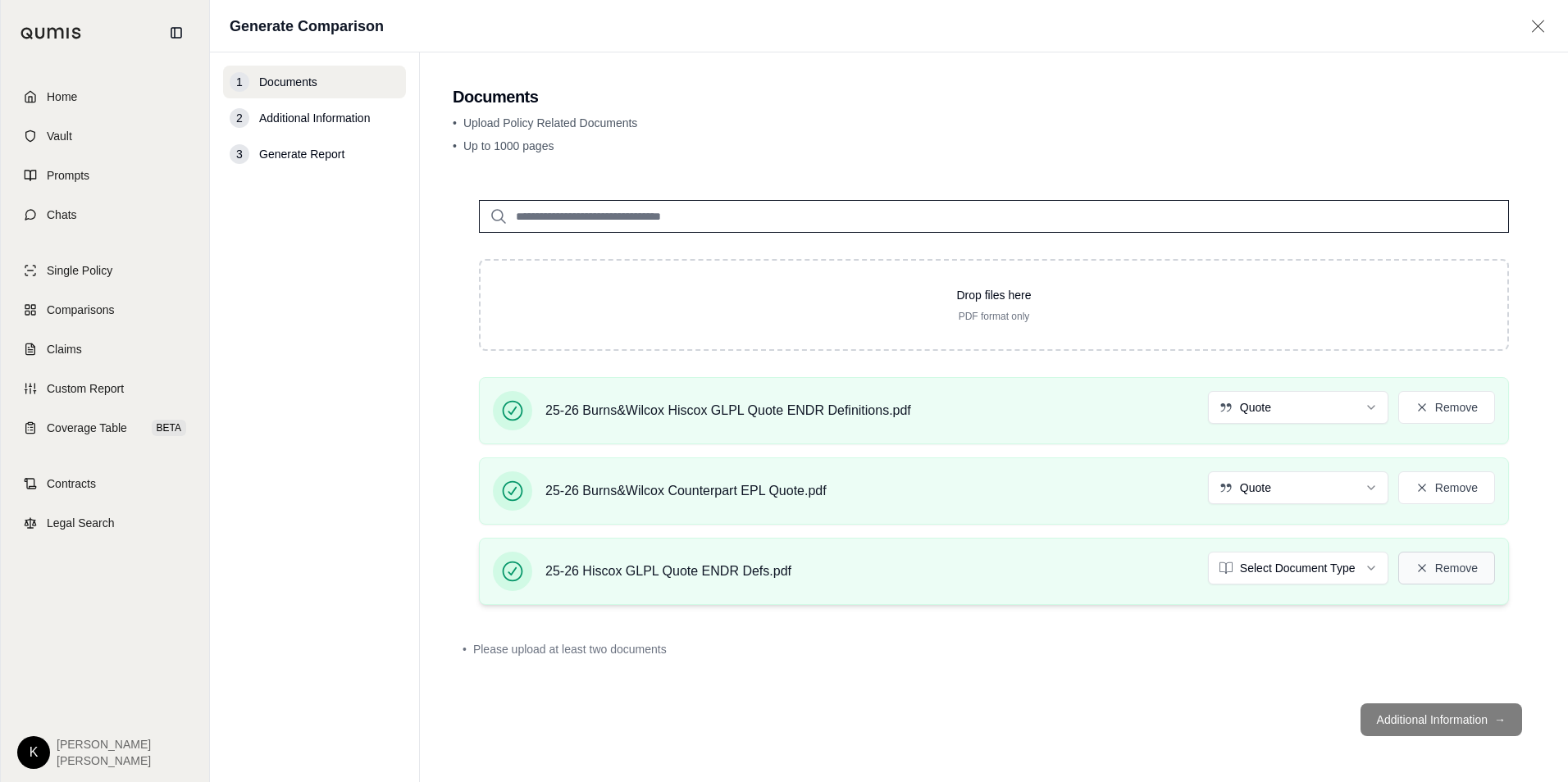
click at [1418, 570] on icon at bounding box center [1421, 567] width 8 height 8
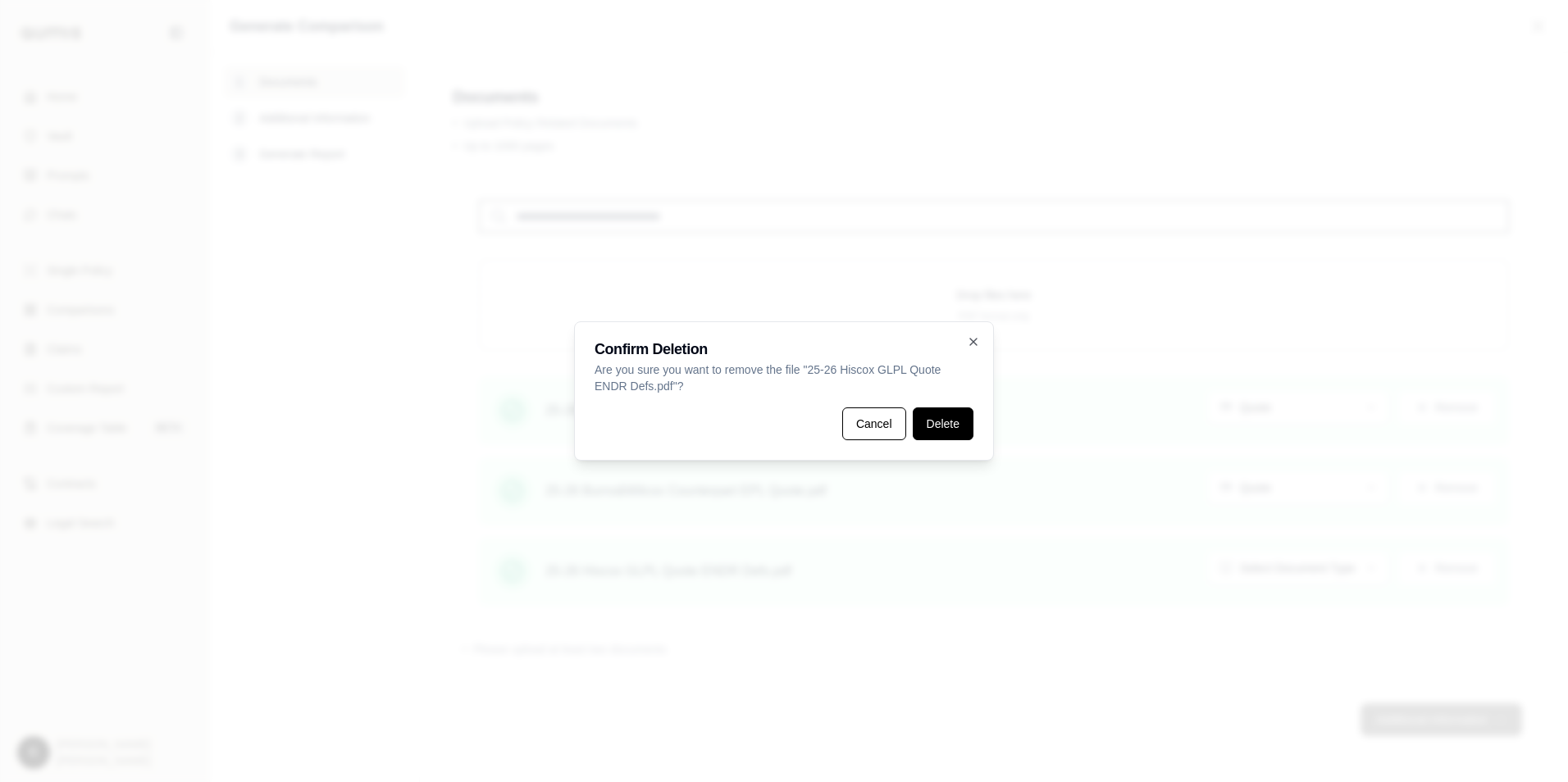
click at [934, 428] on button "Delete" at bounding box center [943, 423] width 61 height 33
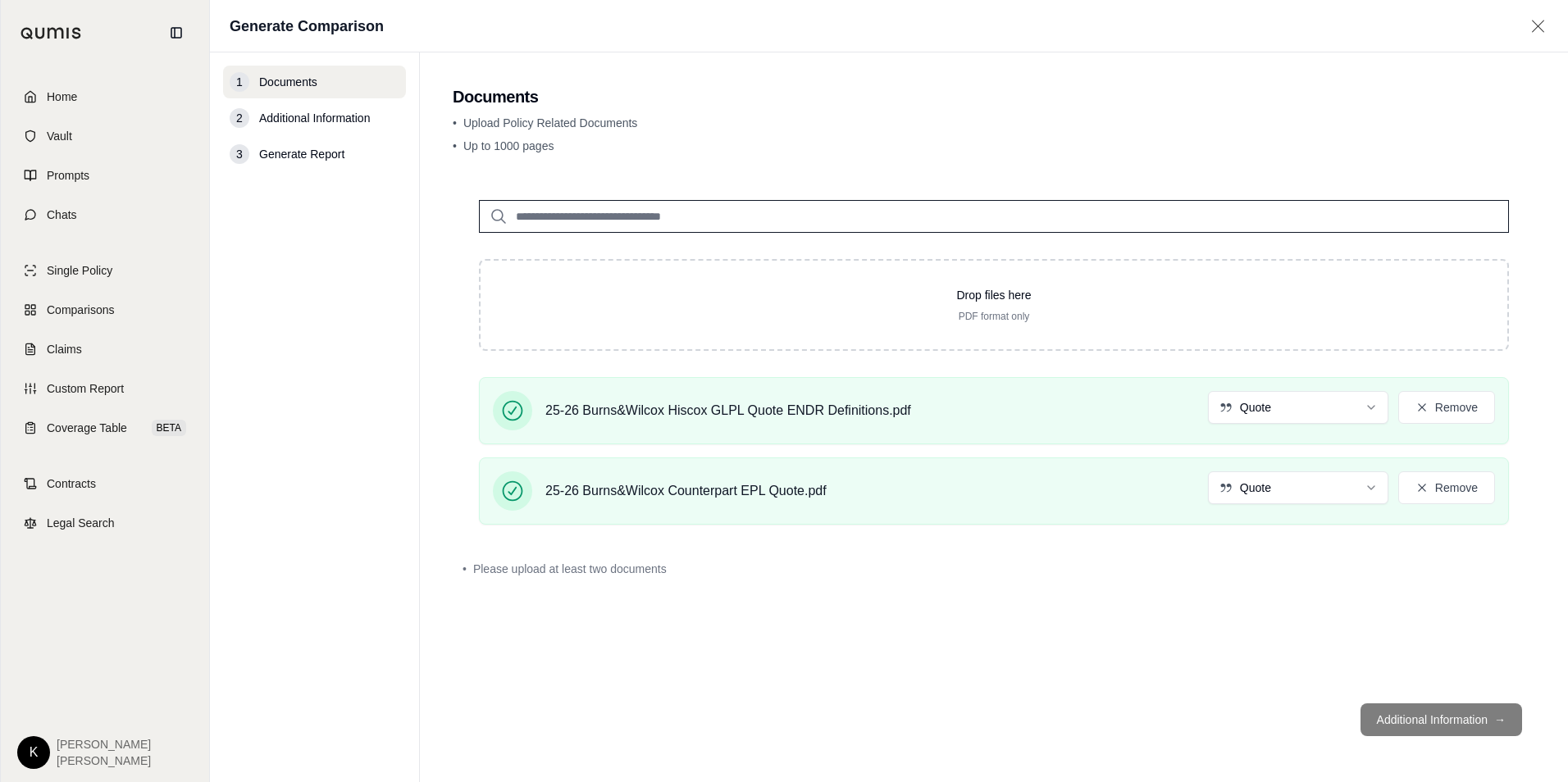
click at [1391, 719] on footer "Additional Information →" at bounding box center [994, 720] width 1082 height 59
click at [1409, 649] on div "Drop files here PDF format only 25-26 Burns&Wilcox Hiscox GLPL Quote ENDR Defin…" at bounding box center [994, 432] width 1082 height 516
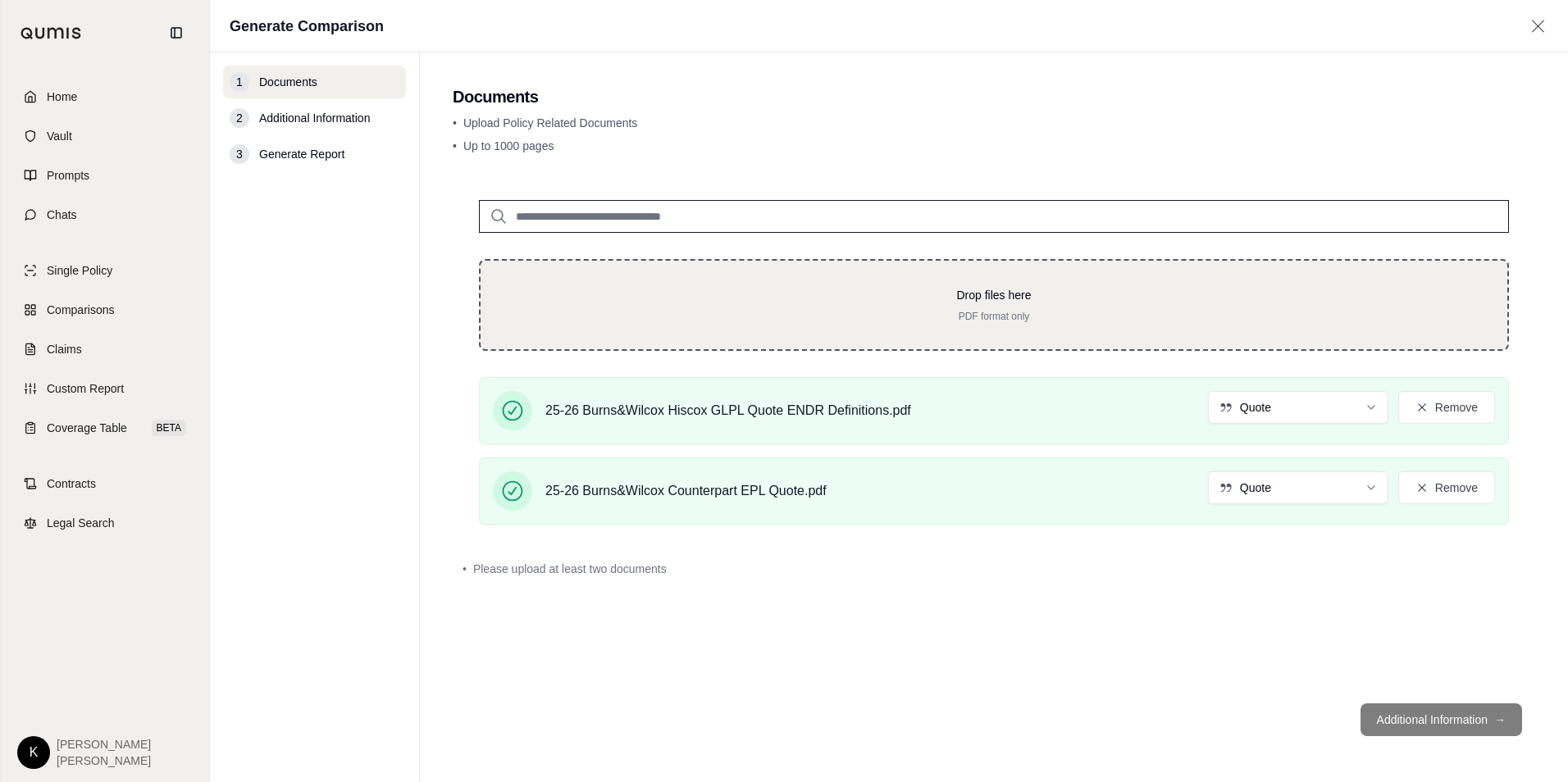
click at [1209, 282] on div "Drop files here PDF format only" at bounding box center [994, 305] width 1030 height 92
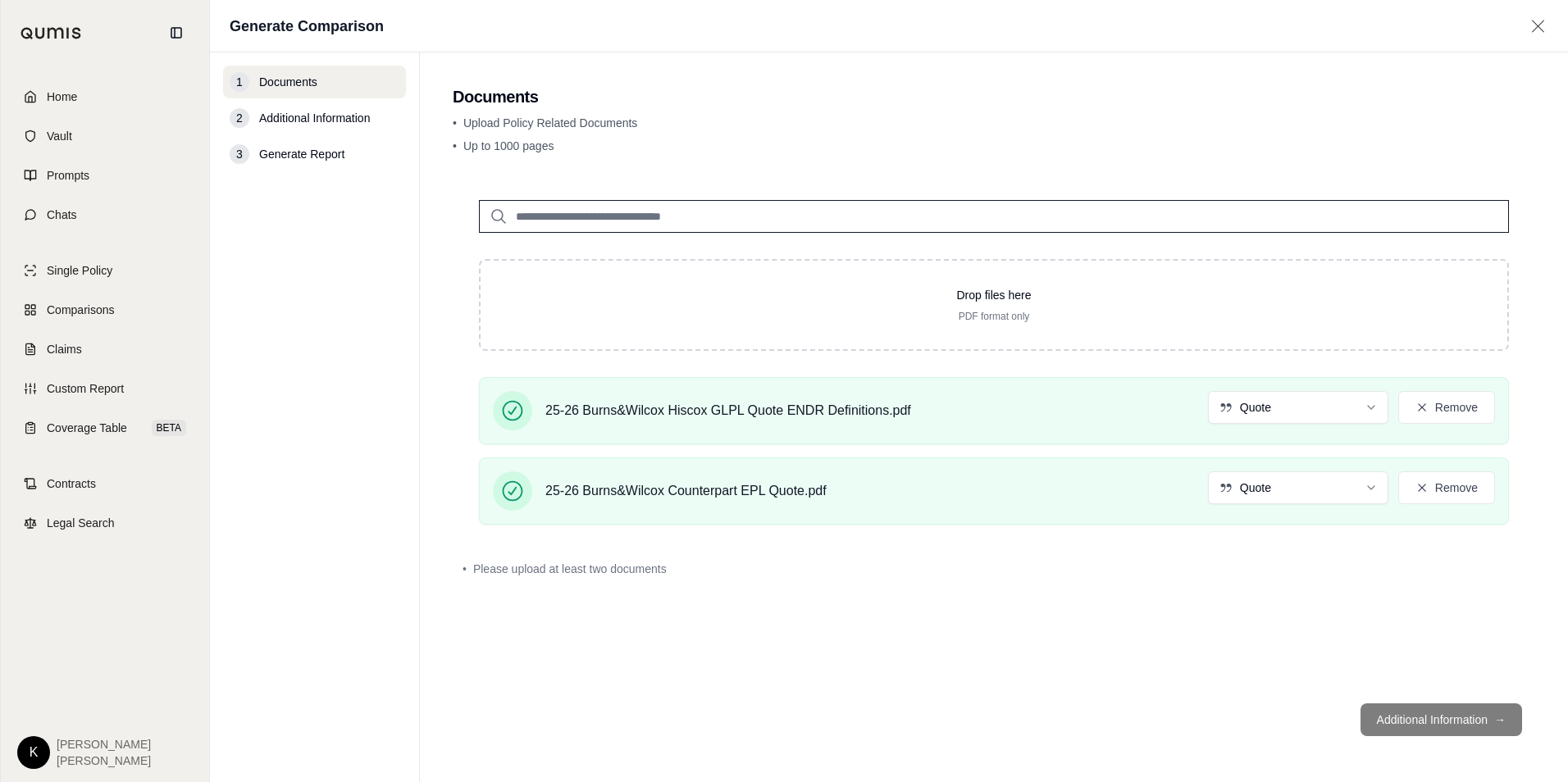
click at [1442, 713] on footer "Additional Information →" at bounding box center [994, 720] width 1082 height 59
click at [1444, 400] on button "Remove" at bounding box center [1446, 407] width 97 height 33
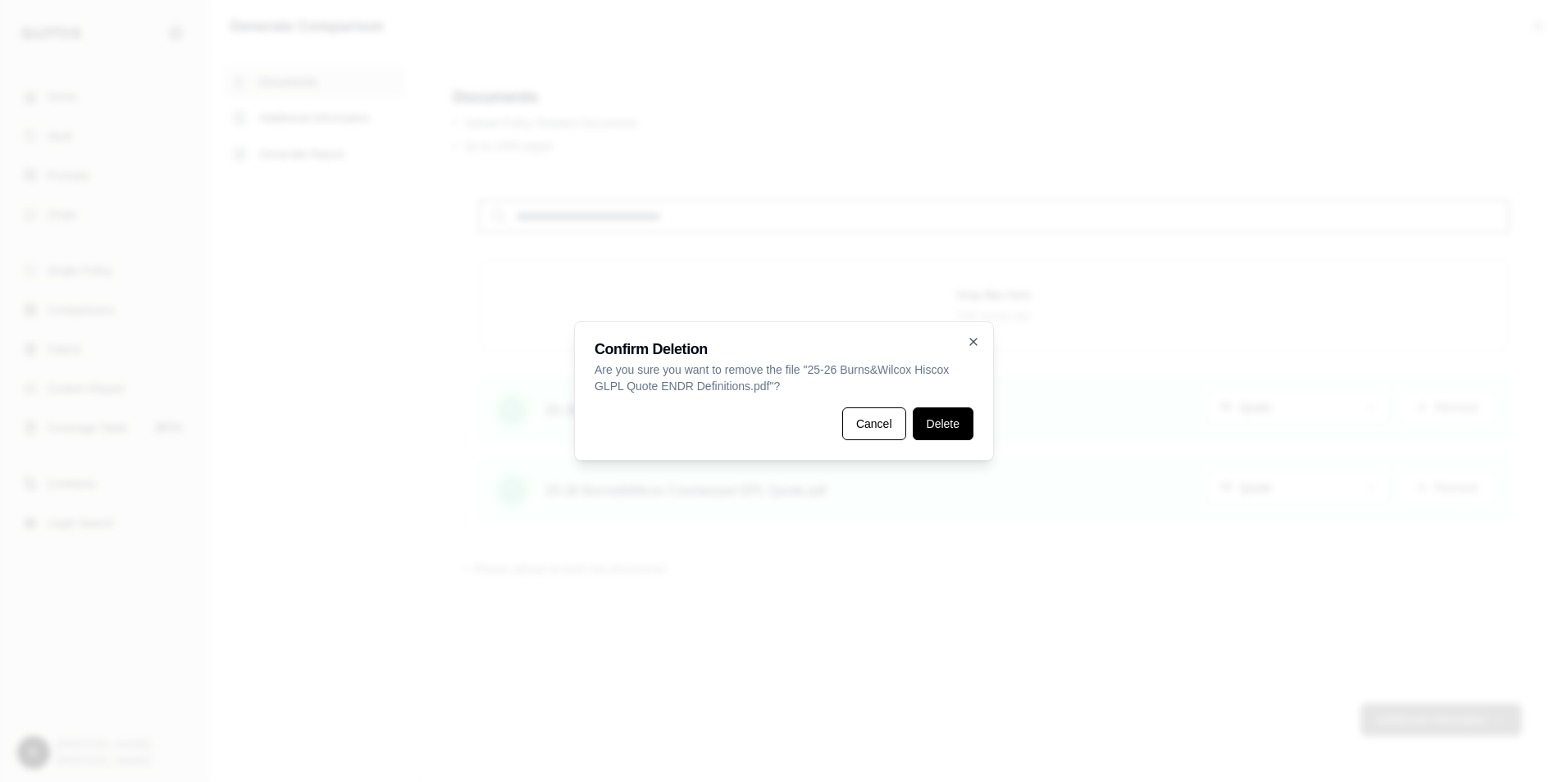
click at [918, 421] on button "Delete" at bounding box center [943, 423] width 61 height 33
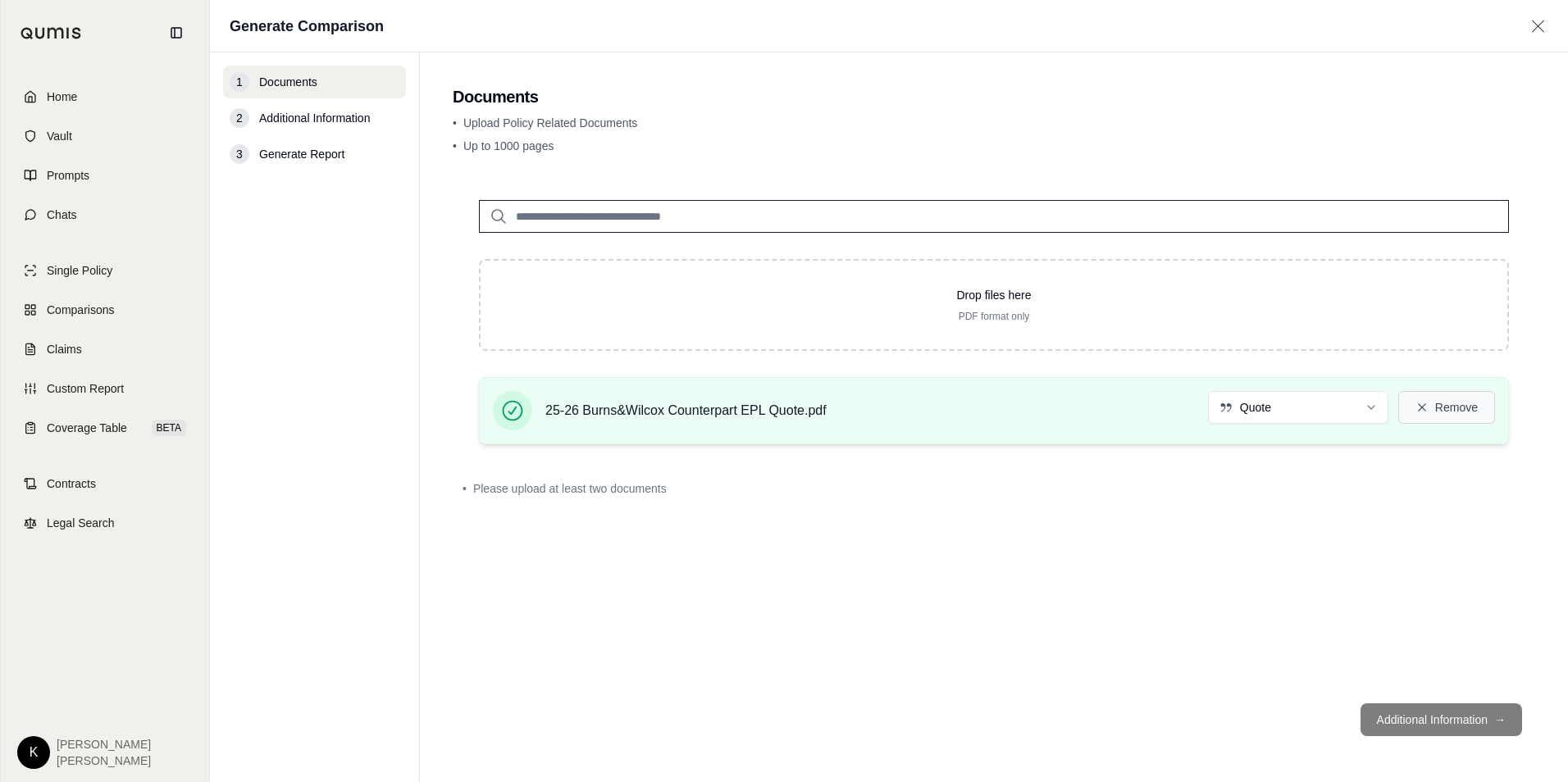
click at [1430, 405] on button "Remove" at bounding box center [1446, 407] width 97 height 33
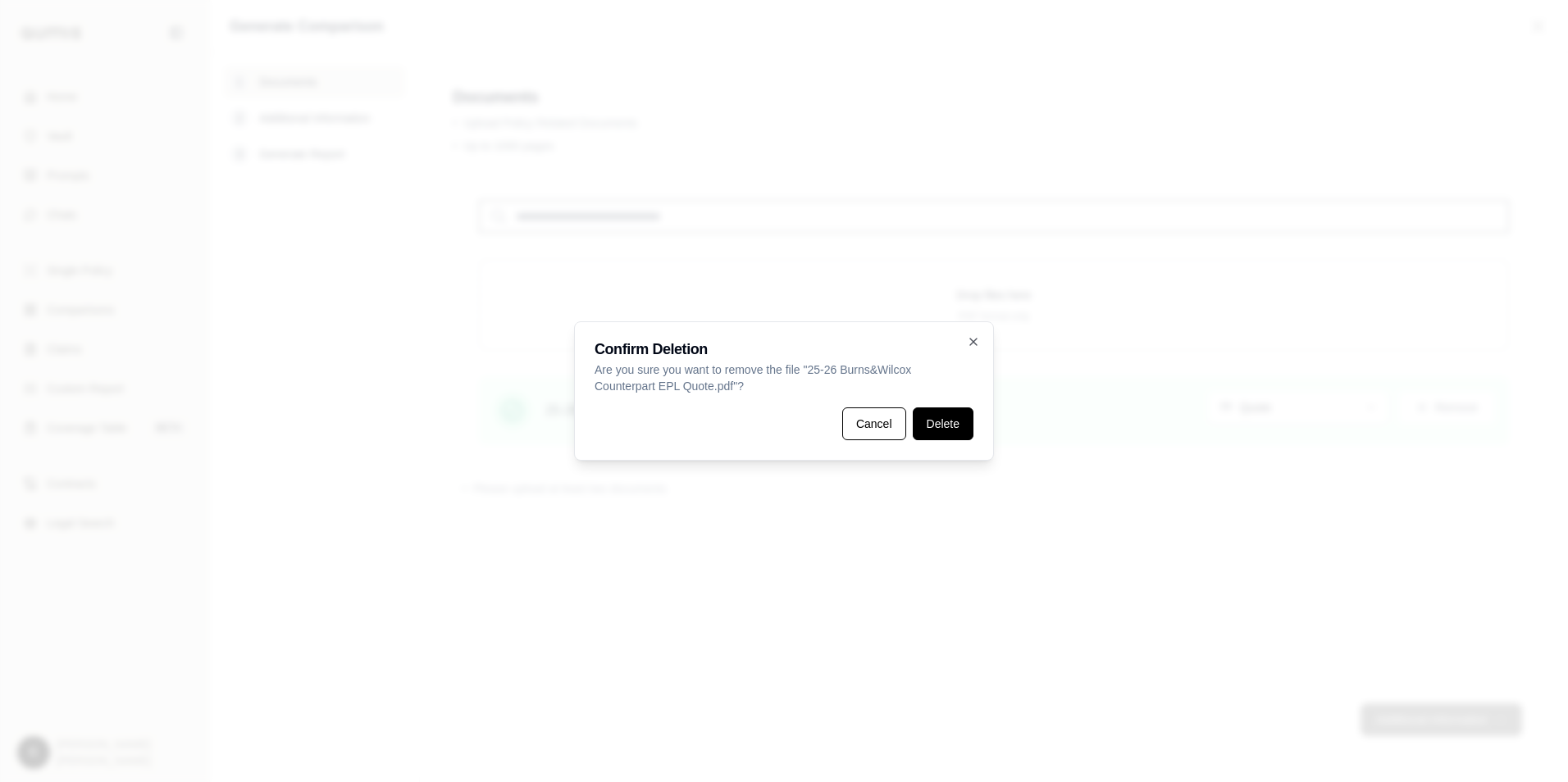
click at [931, 415] on button "Delete" at bounding box center [943, 423] width 61 height 33
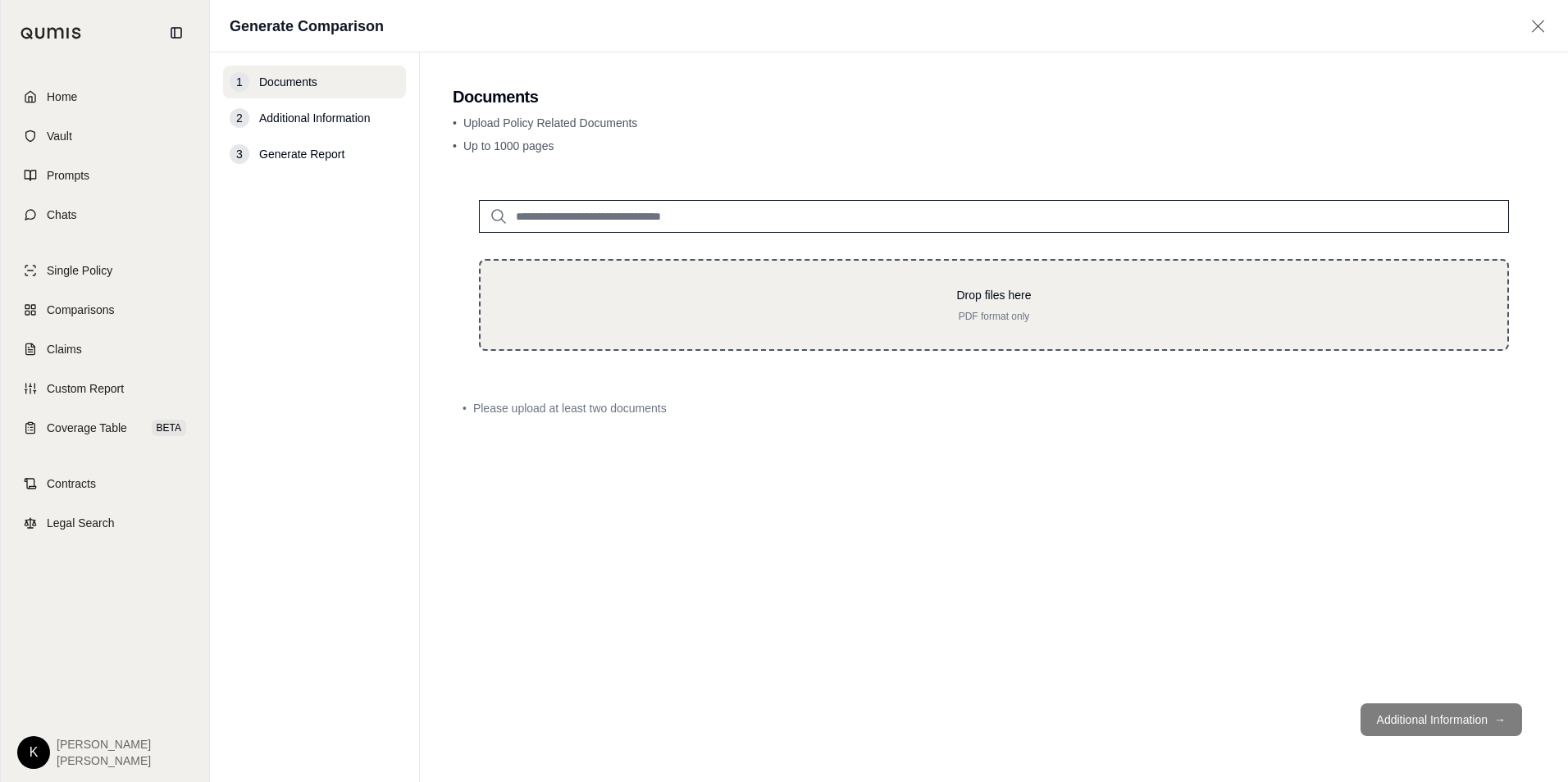
click at [695, 312] on p "PDF format only" at bounding box center [994, 317] width 974 height 14
type input "**********"
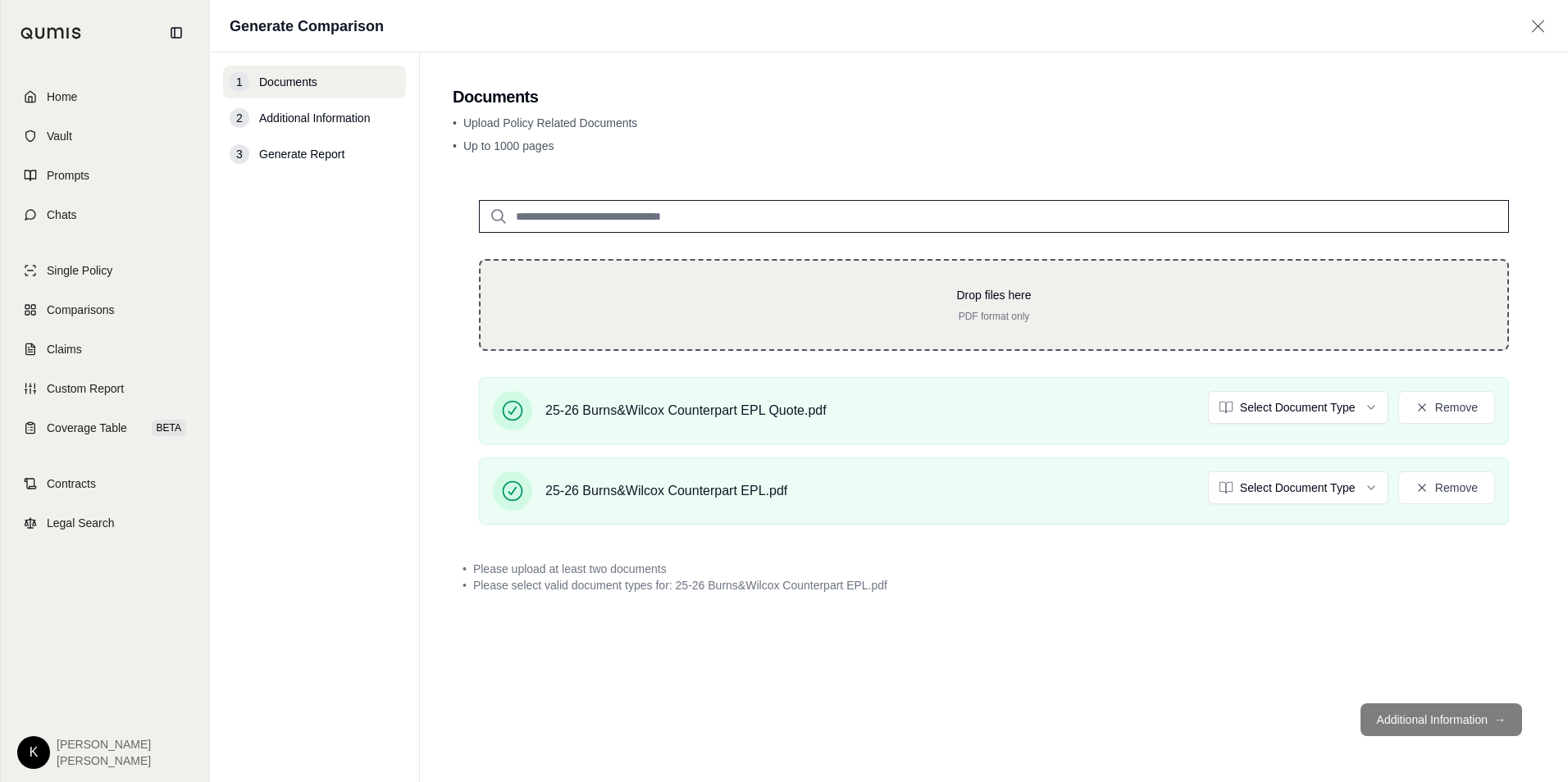
click at [633, 307] on div "Drop files here PDF format only" at bounding box center [994, 305] width 974 height 36
type input "**********"
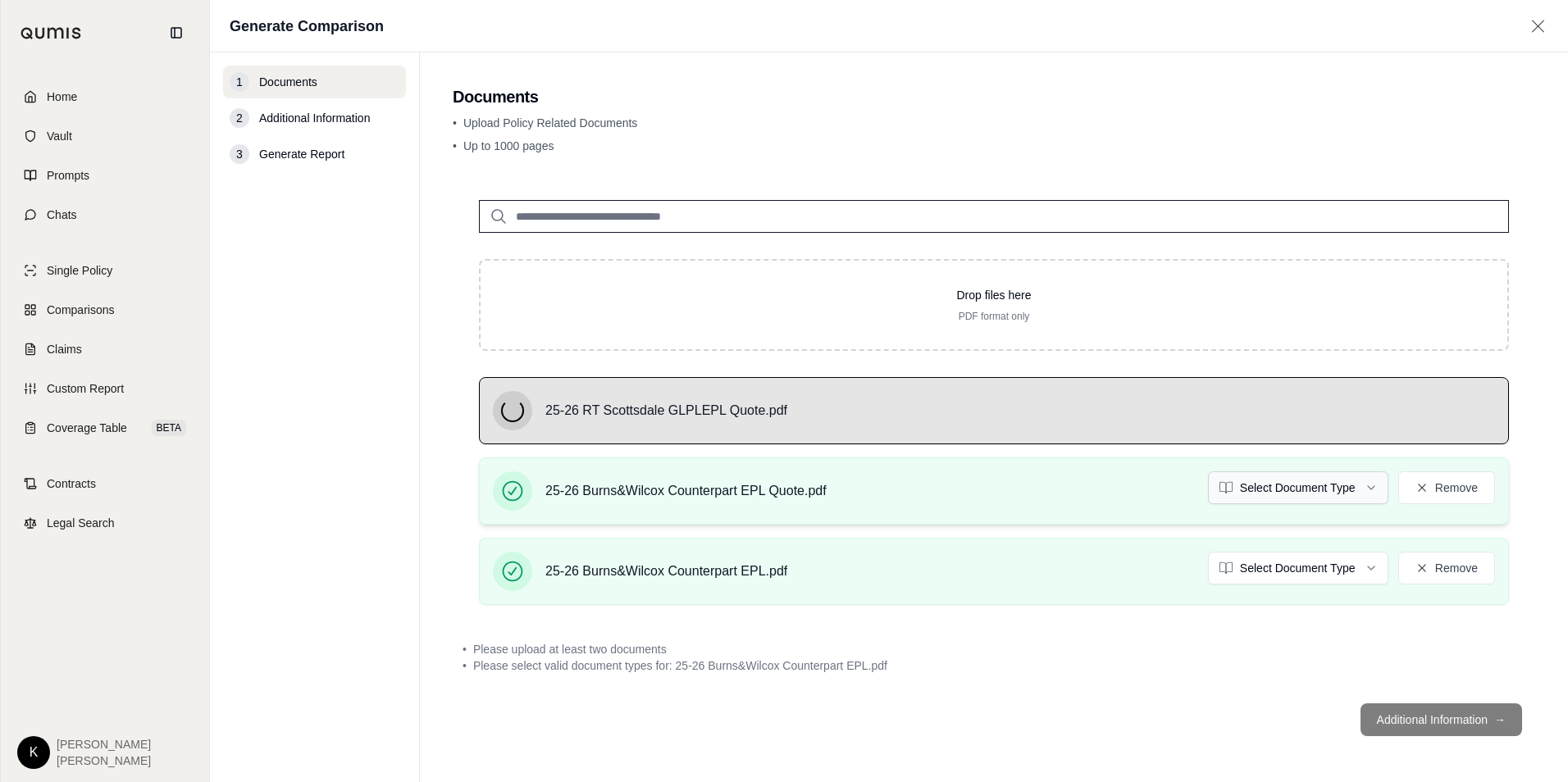
click at [1314, 486] on html "Home Vault Prompts Chats Single Policy Comparisons Claims Custom Report Coverag…" at bounding box center [784, 391] width 1568 height 782
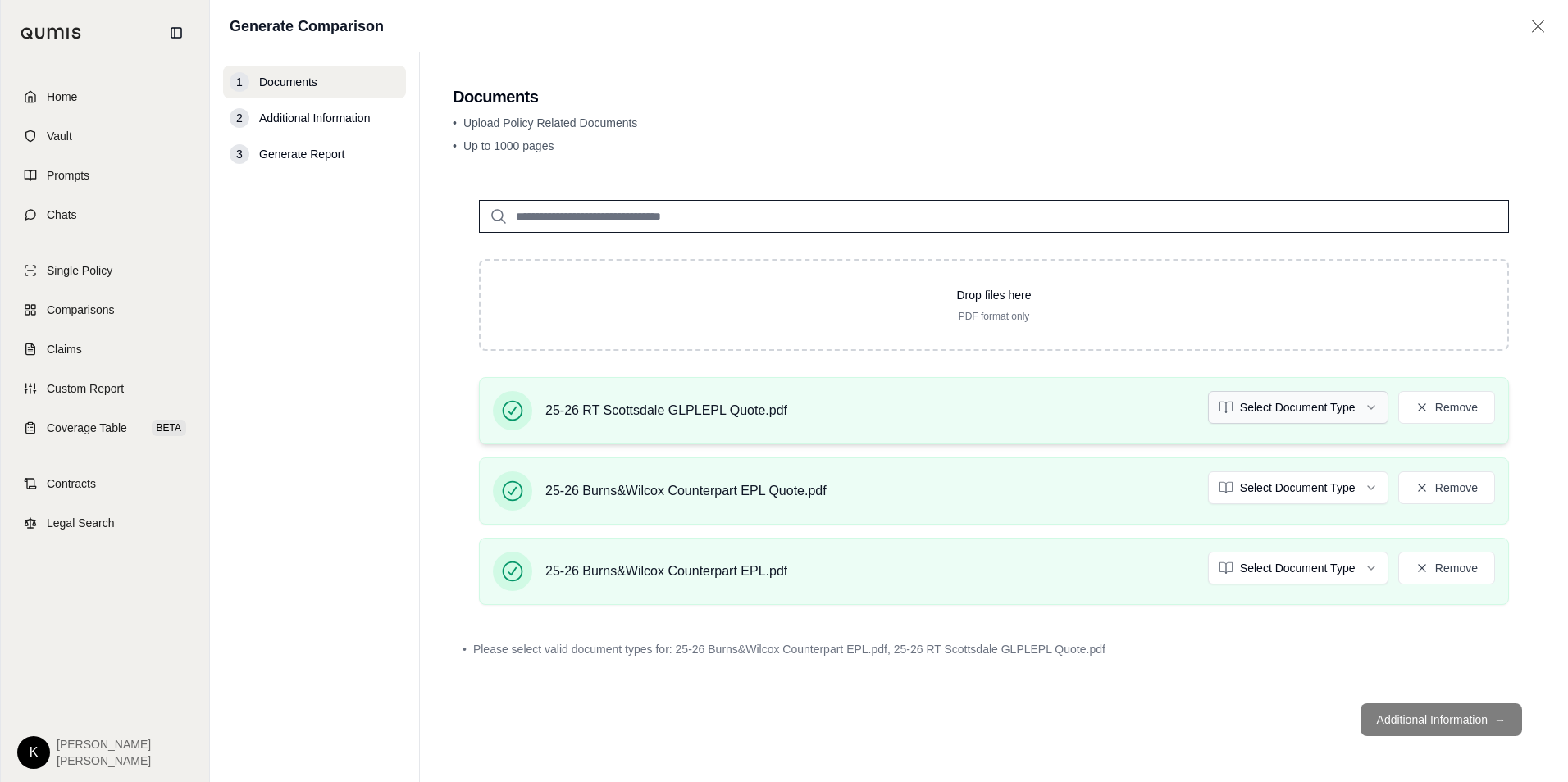
click at [1266, 412] on html "Home Vault Prompts Chats Single Policy Comparisons Claims Custom Report Coverag…" at bounding box center [784, 391] width 1568 height 782
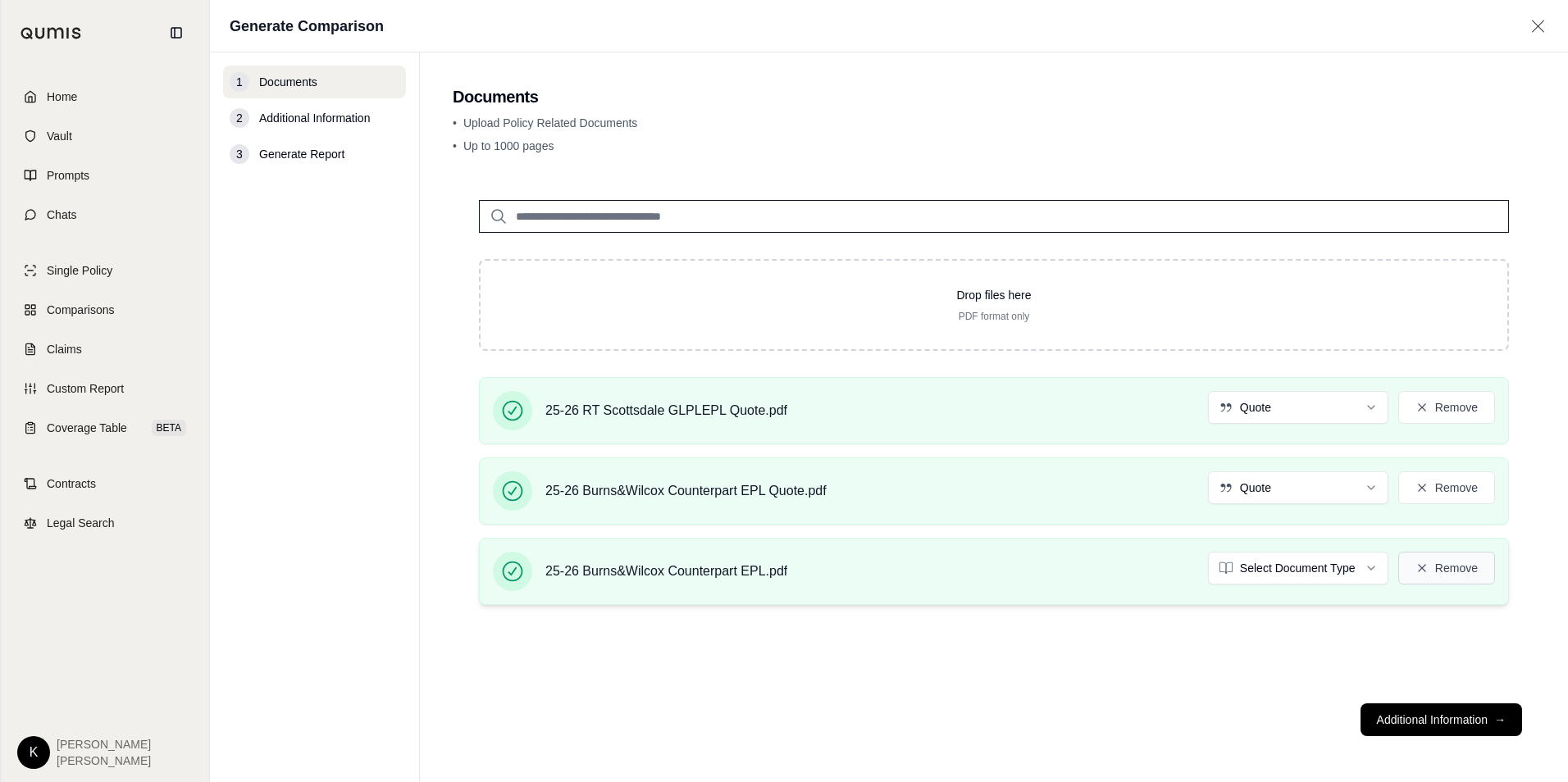
click at [1465, 570] on button "Remove" at bounding box center [1446, 567] width 97 height 33
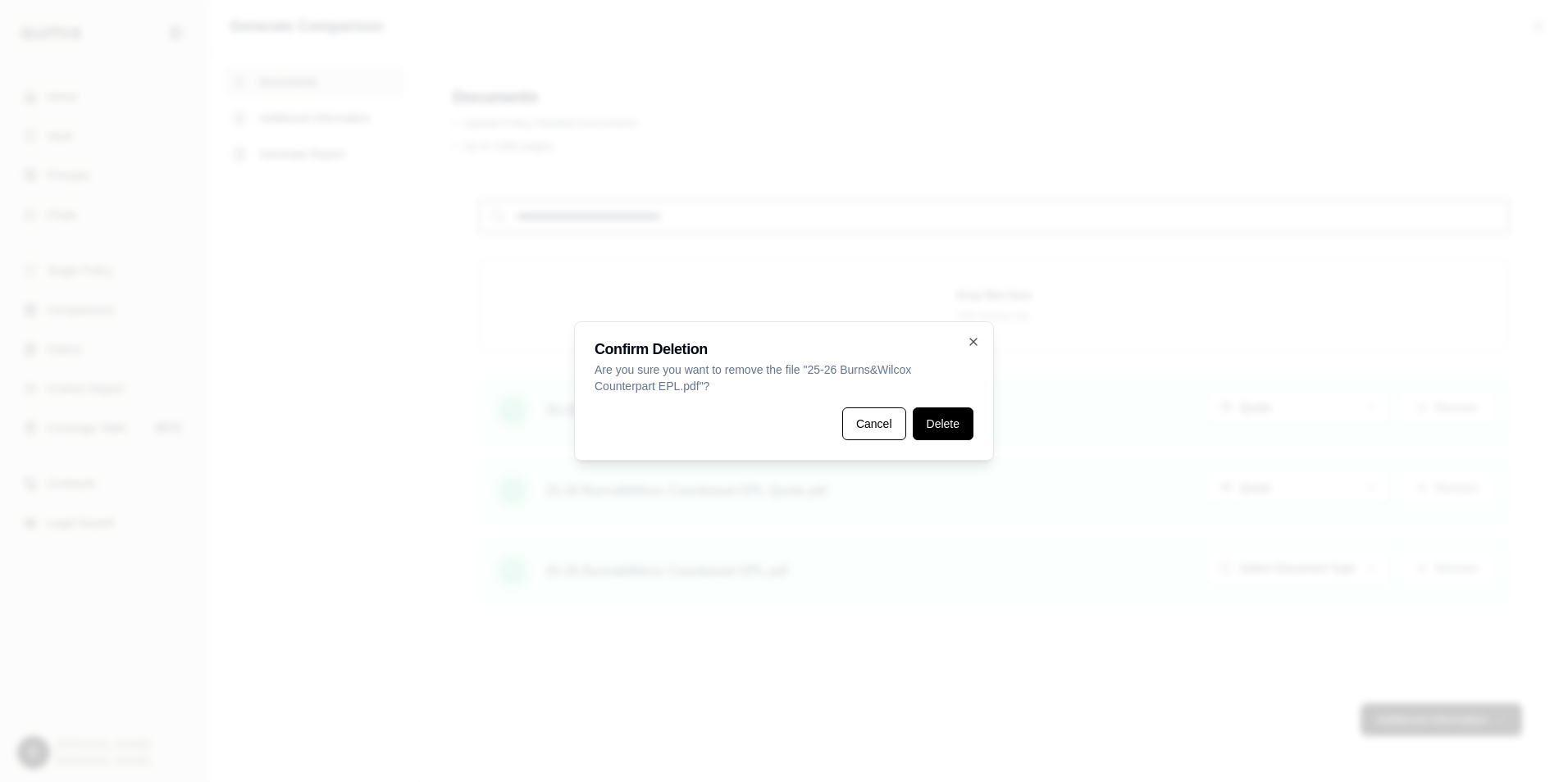
click at [928, 437] on button "Delete" at bounding box center [943, 423] width 61 height 33
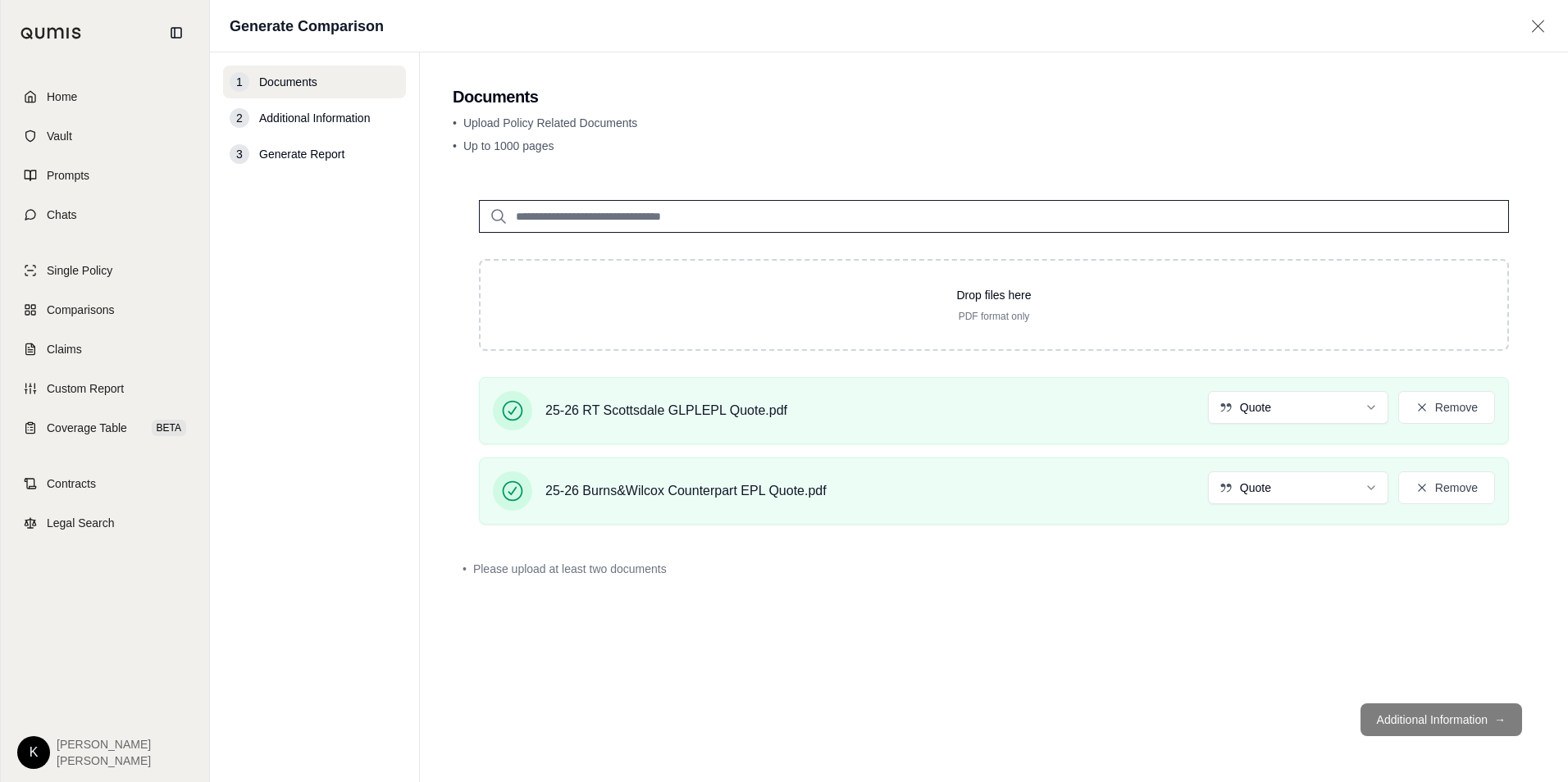
click at [1398, 717] on footer "Additional Information →" at bounding box center [994, 720] width 1082 height 59
click at [1413, 714] on footer "Additional Information →" at bounding box center [994, 720] width 1082 height 59
click at [1413, 715] on footer "Additional Information →" at bounding box center [994, 720] width 1082 height 59
click at [1414, 715] on footer "Additional Information →" at bounding box center [994, 720] width 1082 height 59
drag, startPoint x: 1414, startPoint y: 715, endPoint x: 1435, endPoint y: 710, distance: 21.6
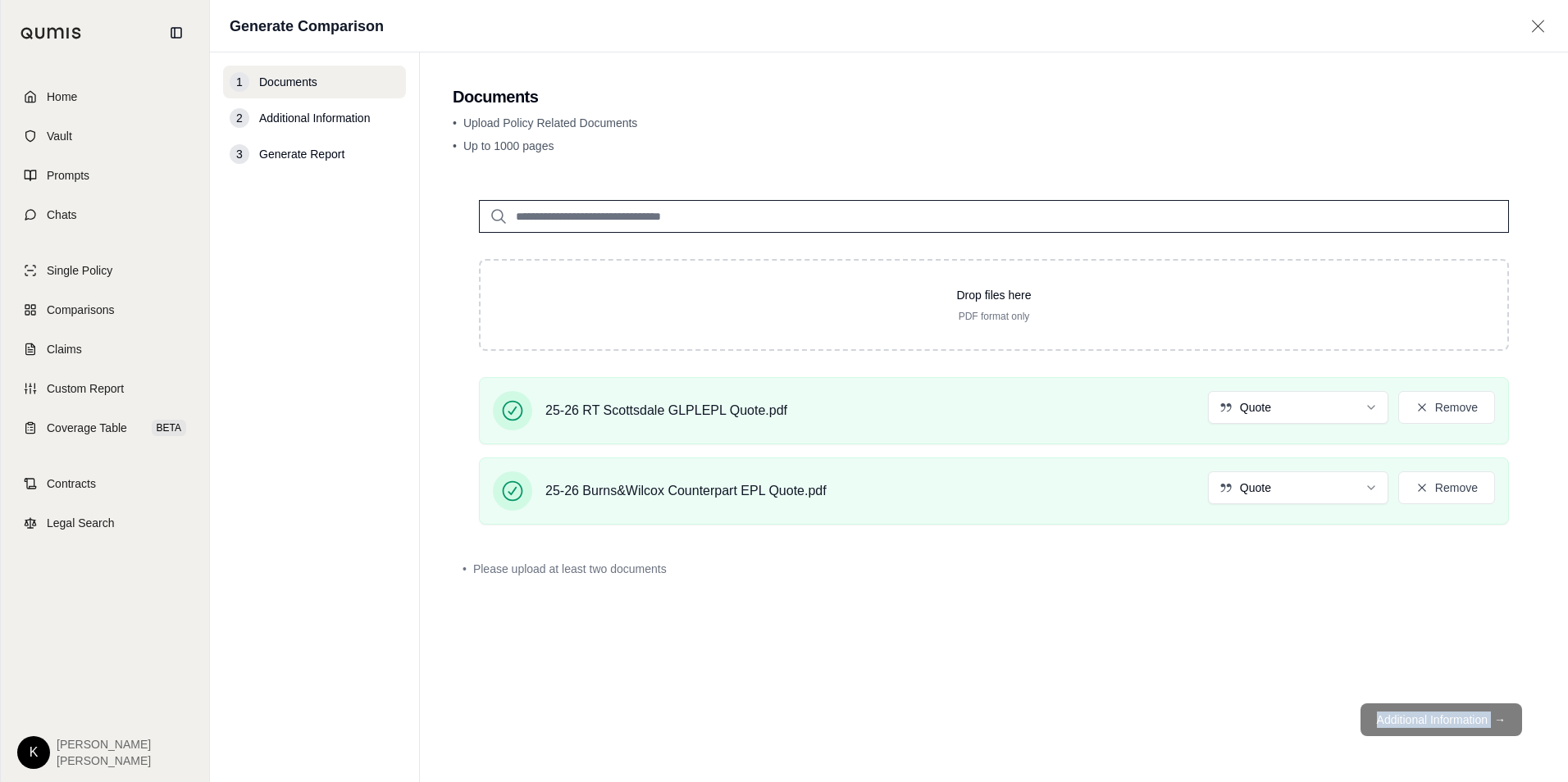
click at [1437, 714] on footer "Additional Information →" at bounding box center [994, 720] width 1082 height 59
click at [1342, 650] on div "Drop files here PDF format only 25-26 RT Scottsdale GLPLEPL Quote.pdf Quote Rem…" at bounding box center [994, 432] width 1082 height 516
click at [1506, 720] on footer "Additional Information →" at bounding box center [994, 720] width 1082 height 59
click at [630, 220] on input "search" at bounding box center [994, 216] width 1030 height 33
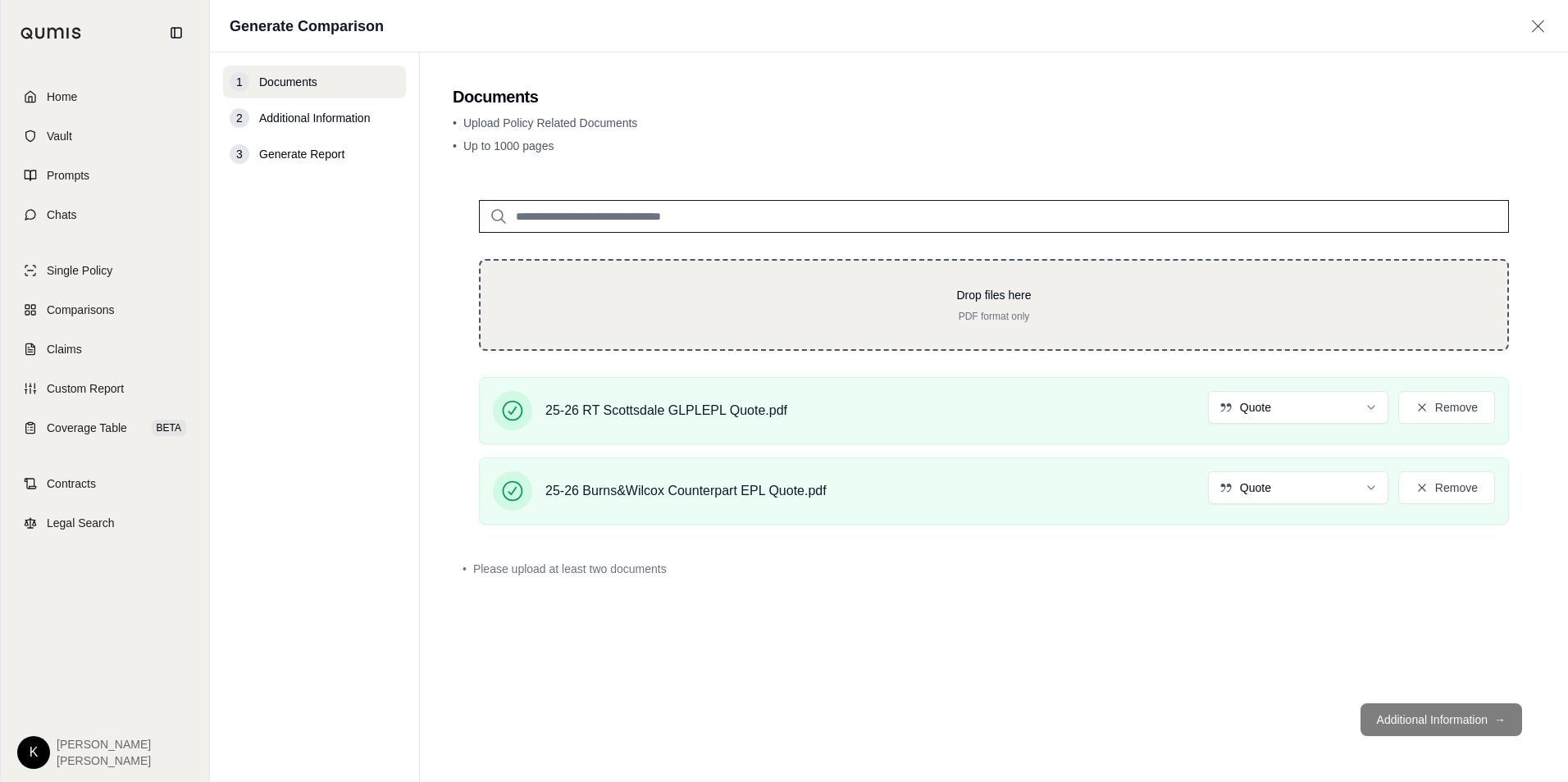
click at [651, 280] on div "Drop files here PDF format only" at bounding box center [994, 305] width 1030 height 92
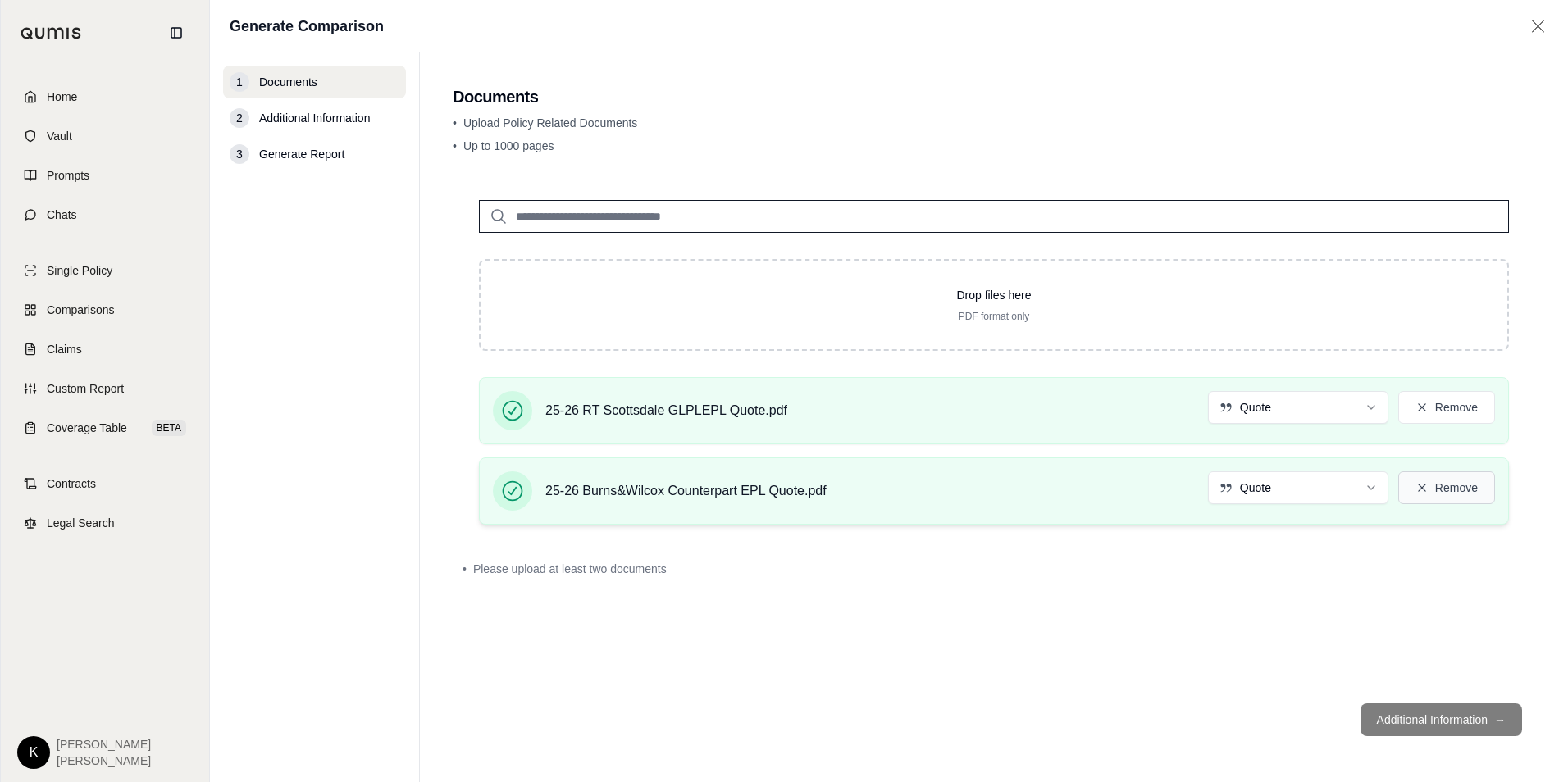
click at [1425, 482] on icon at bounding box center [1422, 488] width 14 height 14
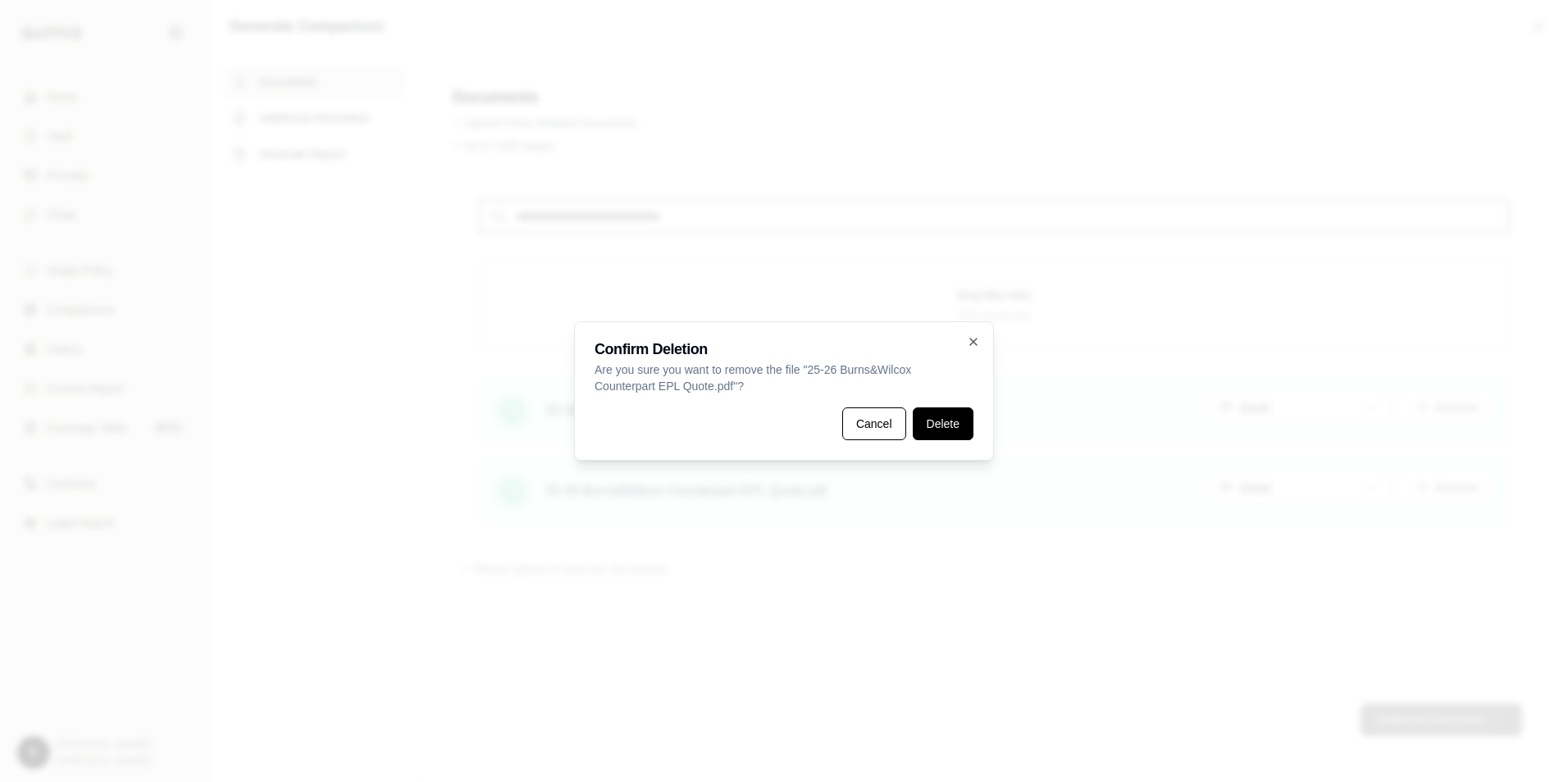
click at [920, 421] on button "Delete" at bounding box center [943, 423] width 61 height 33
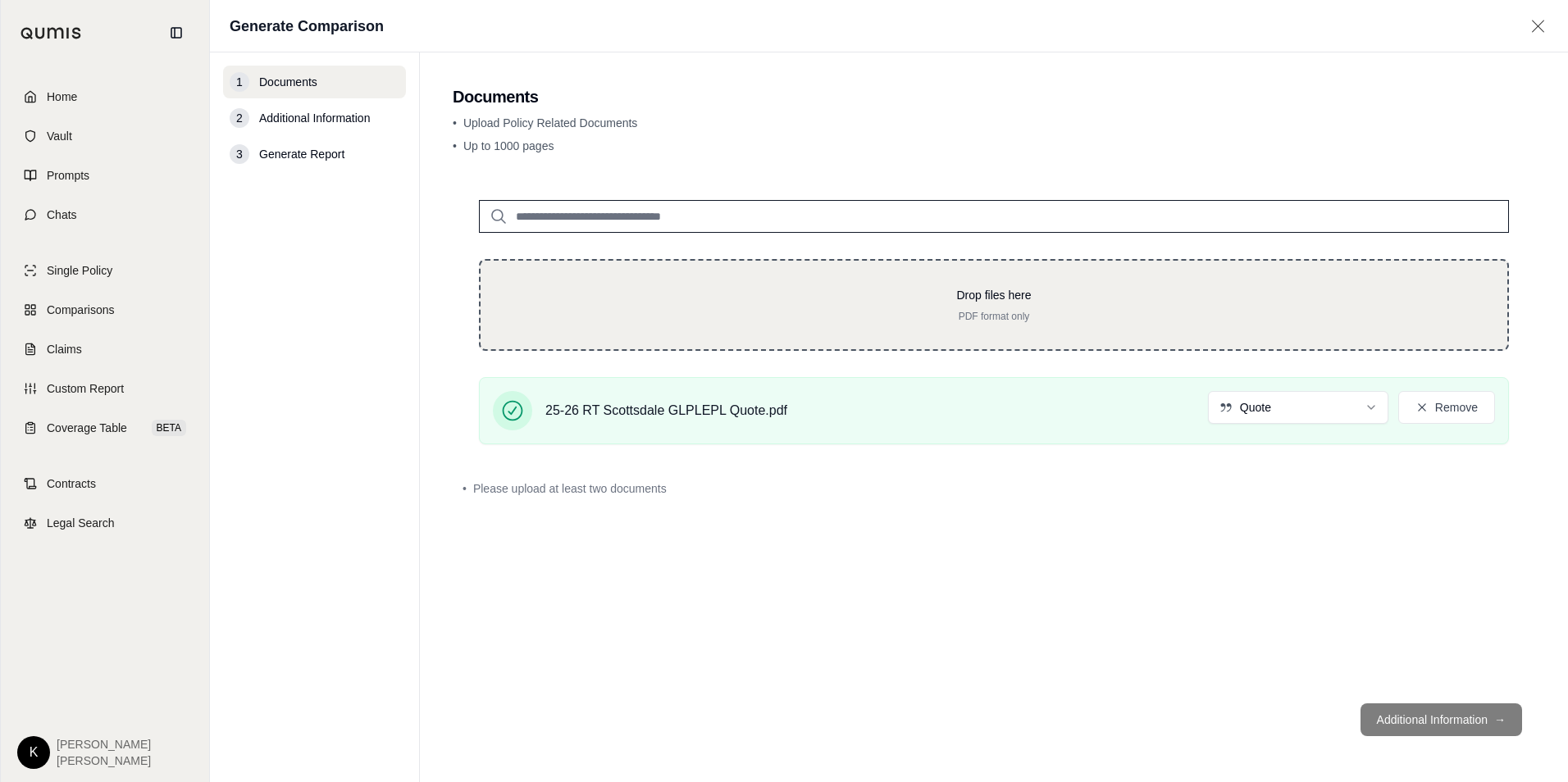
click at [692, 285] on div "Drop files here PDF format only" at bounding box center [994, 305] width 1030 height 92
type input "**********"
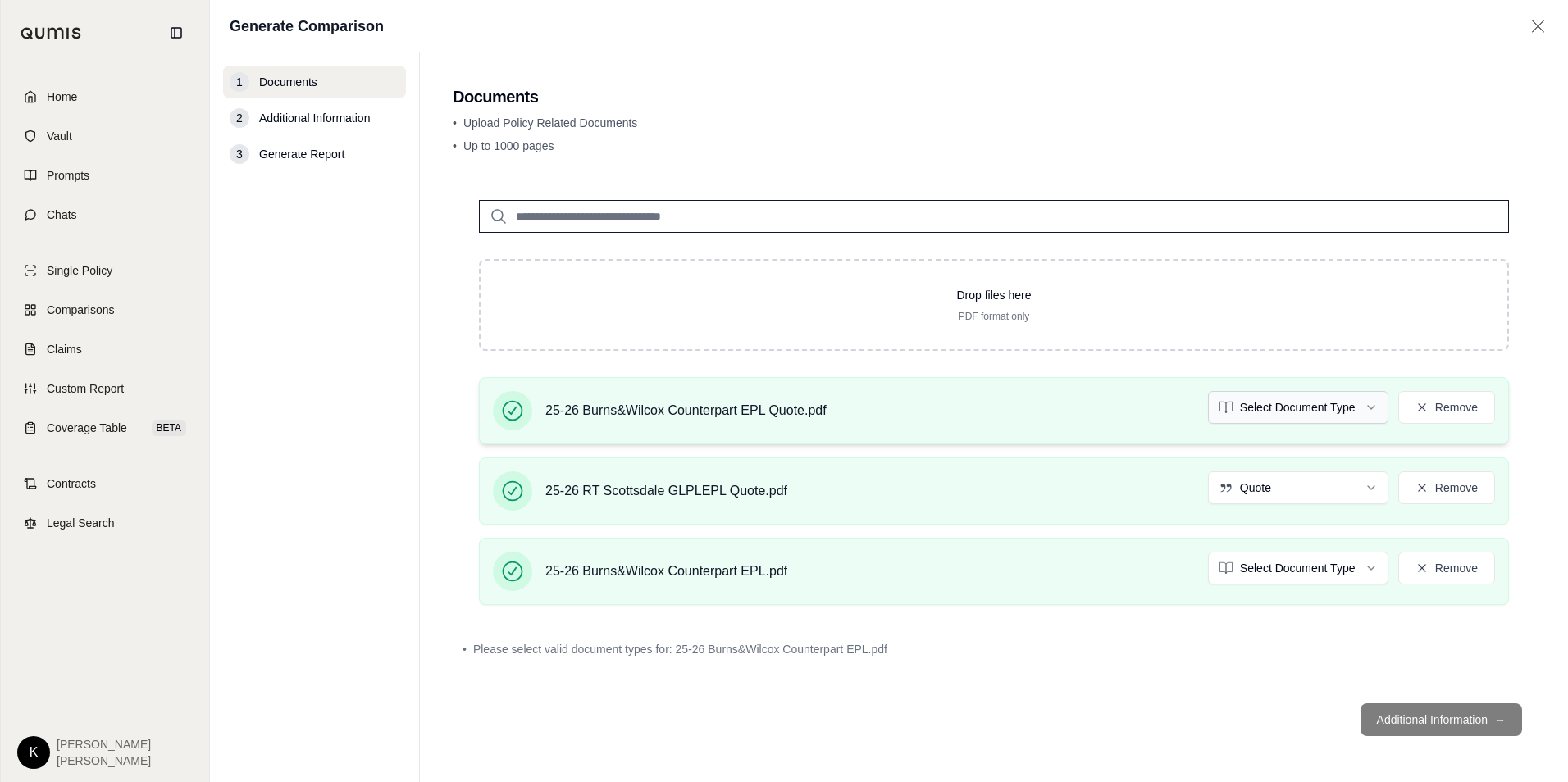
click at [1291, 416] on html "Home Vault Prompts Chats Single Policy Comparisons Claims Custom Report Coverag…" at bounding box center [784, 391] width 1568 height 782
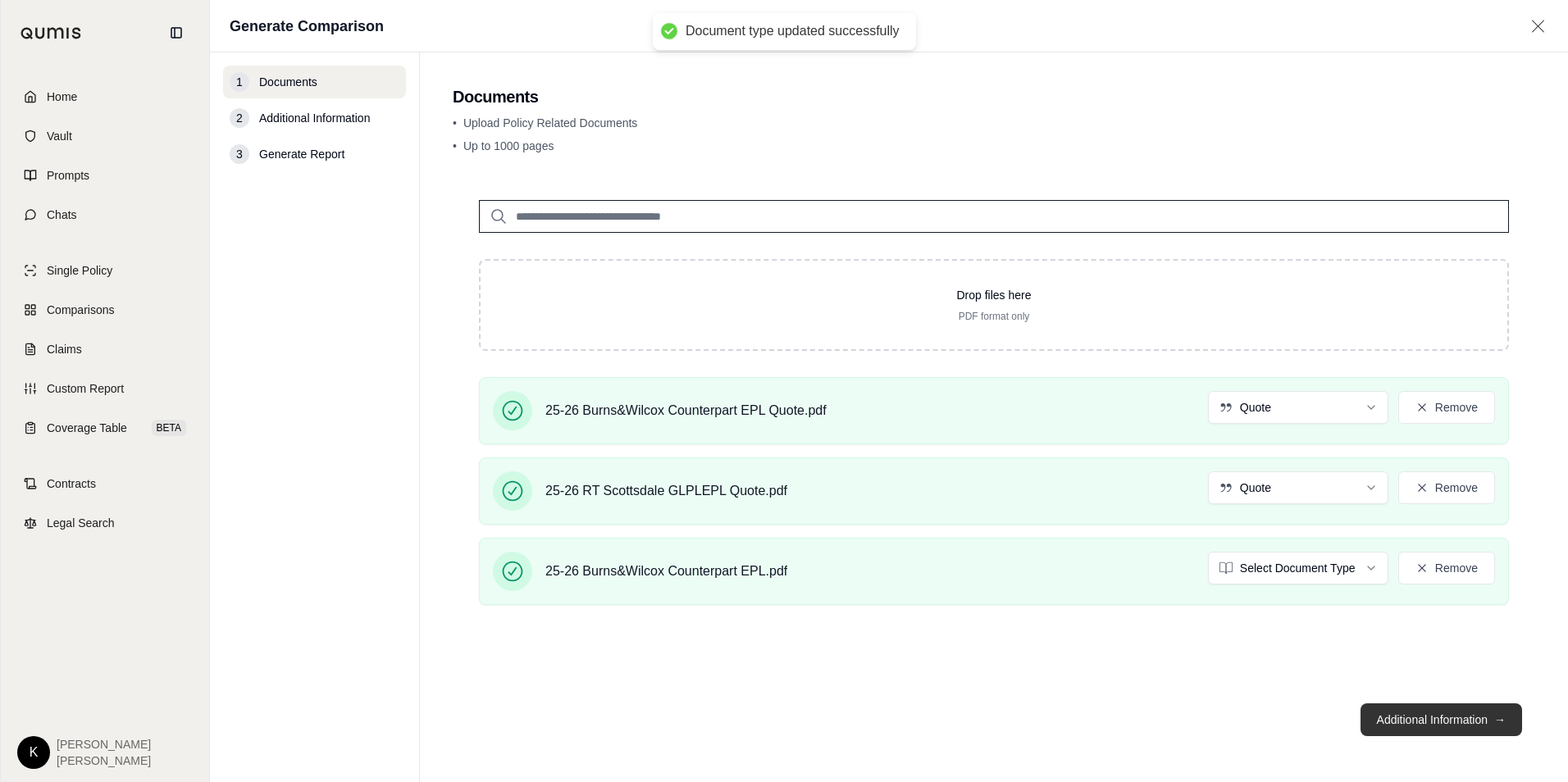
click at [1402, 717] on button "Additional Information →" at bounding box center [1440, 720] width 161 height 33
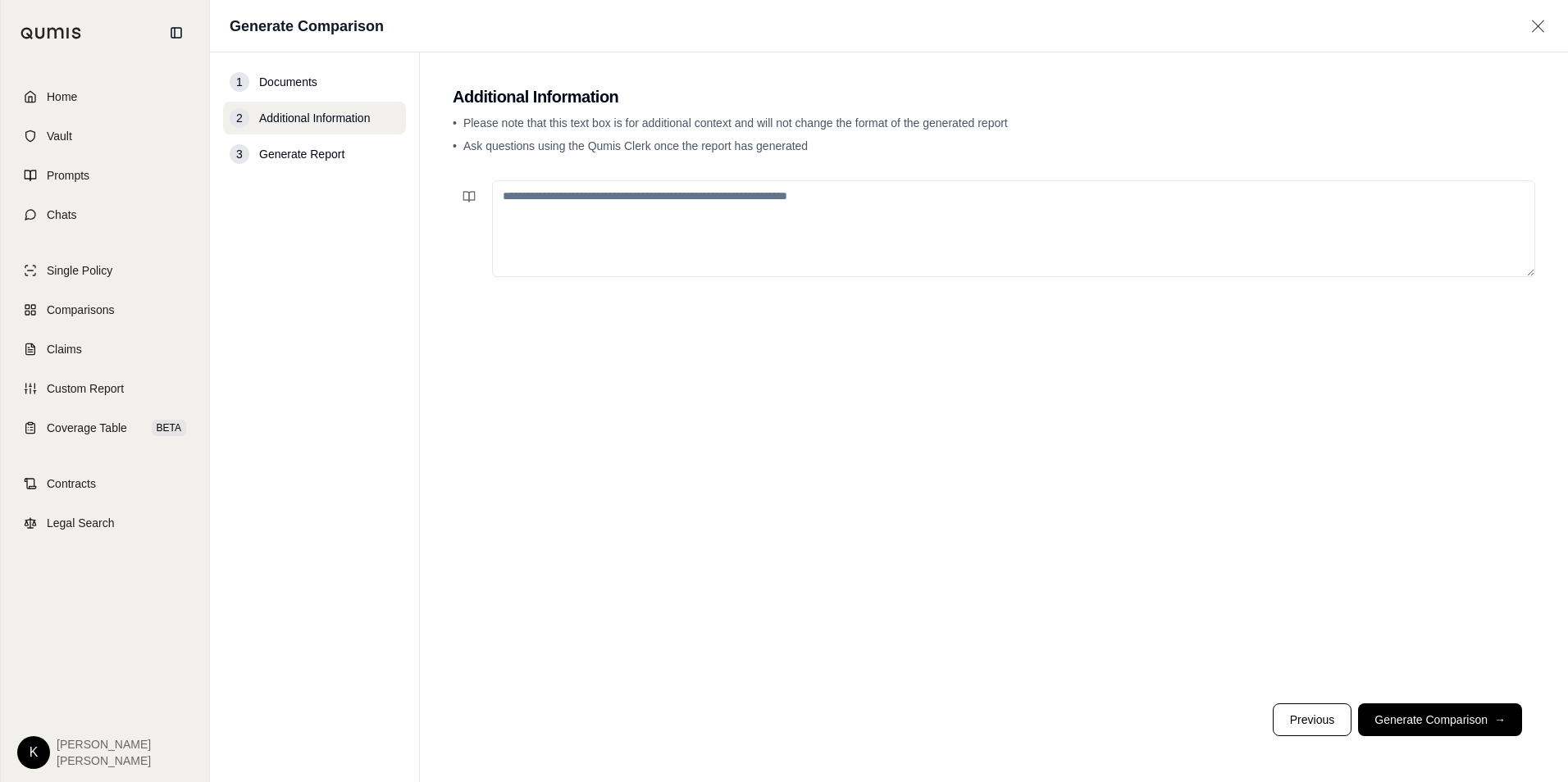
click at [565, 238] on textarea at bounding box center [1013, 229] width 1043 height 97
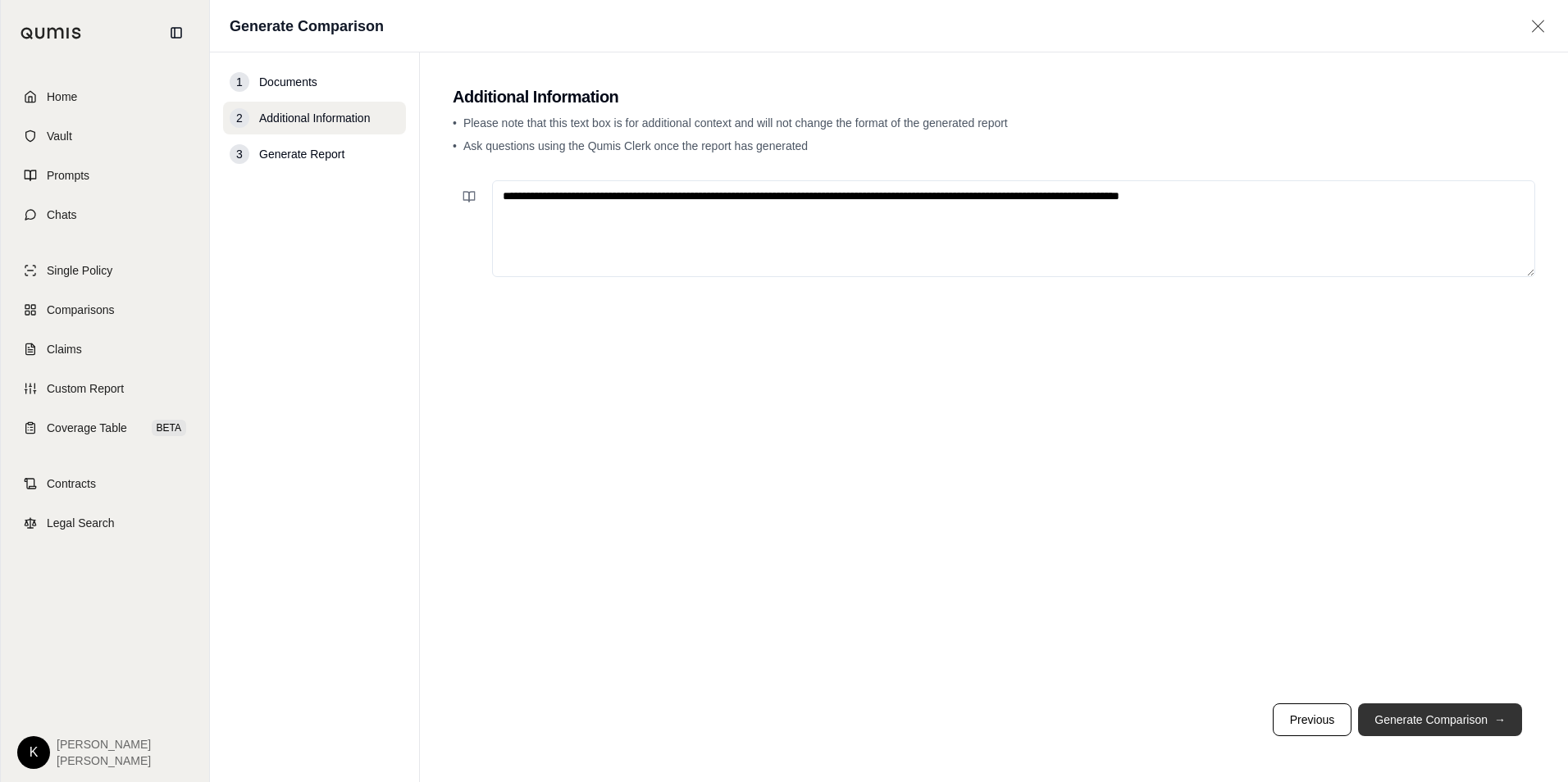
type textarea "**********"
click at [1431, 724] on button "Generate Comparison →" at bounding box center [1440, 720] width 164 height 33
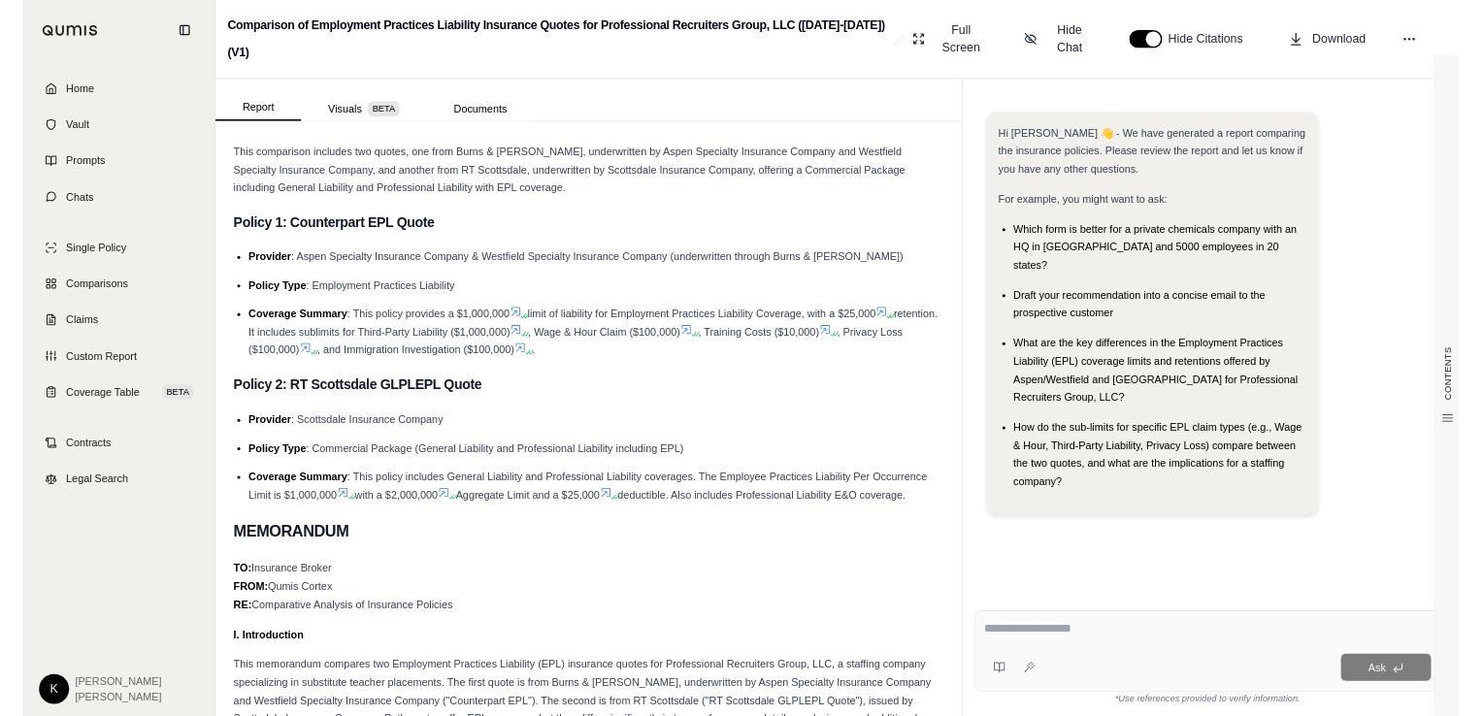
scroll to position [509, 0]
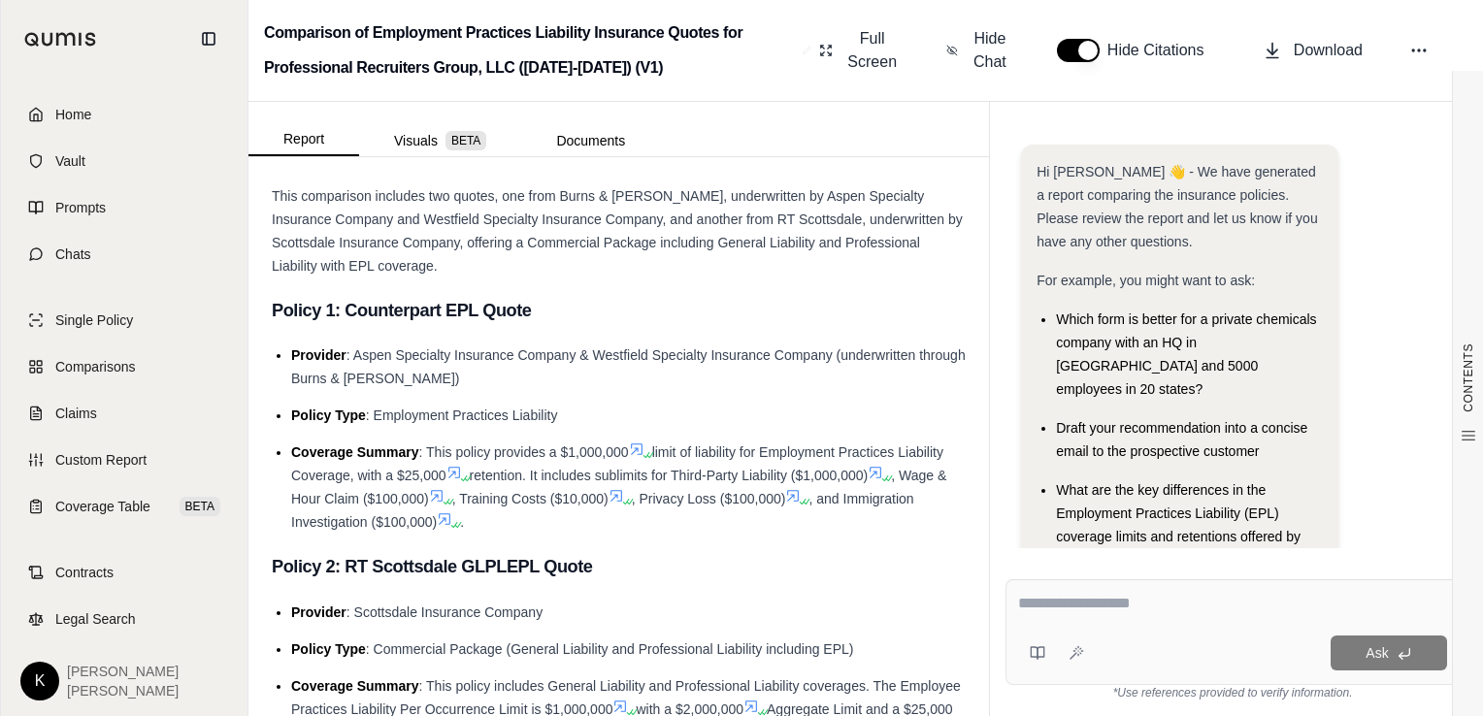
click at [1025, 599] on textarea at bounding box center [1232, 603] width 429 height 23
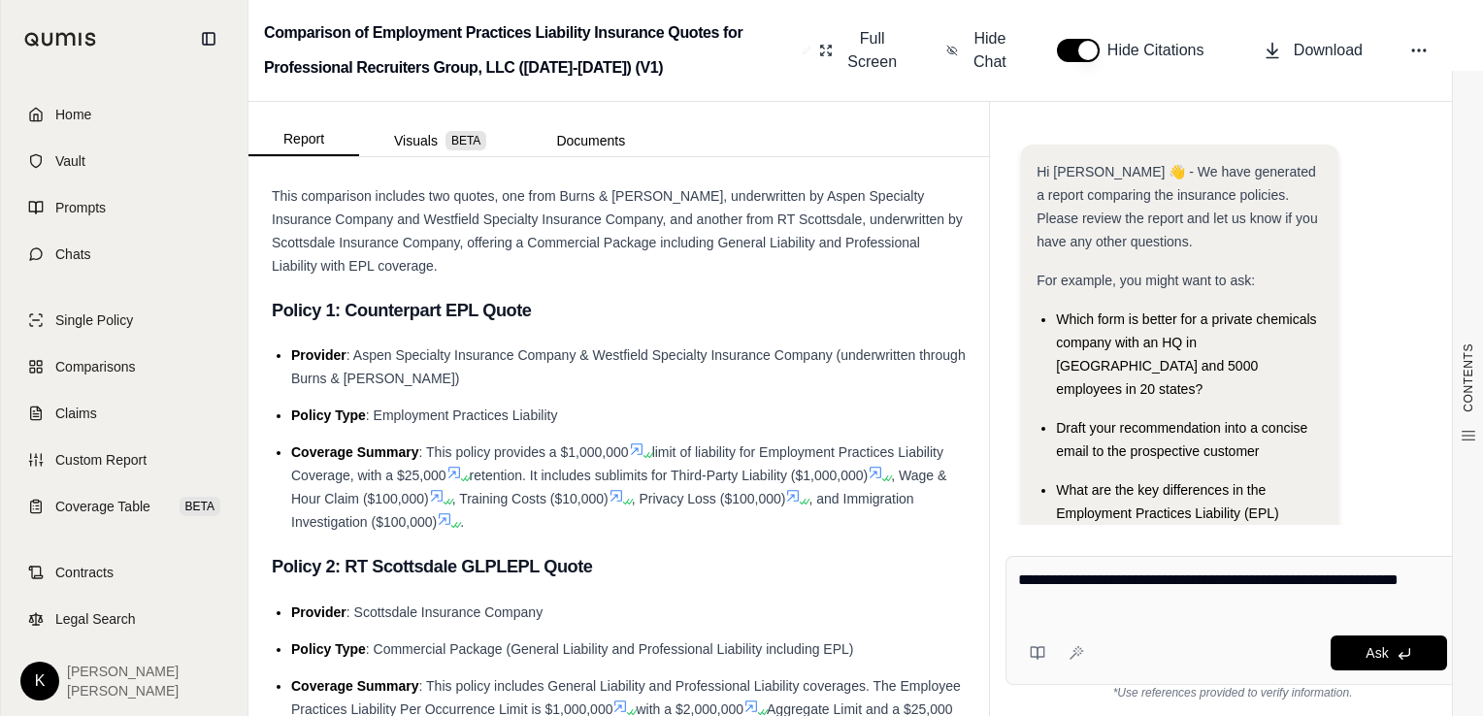
type textarea "**********"
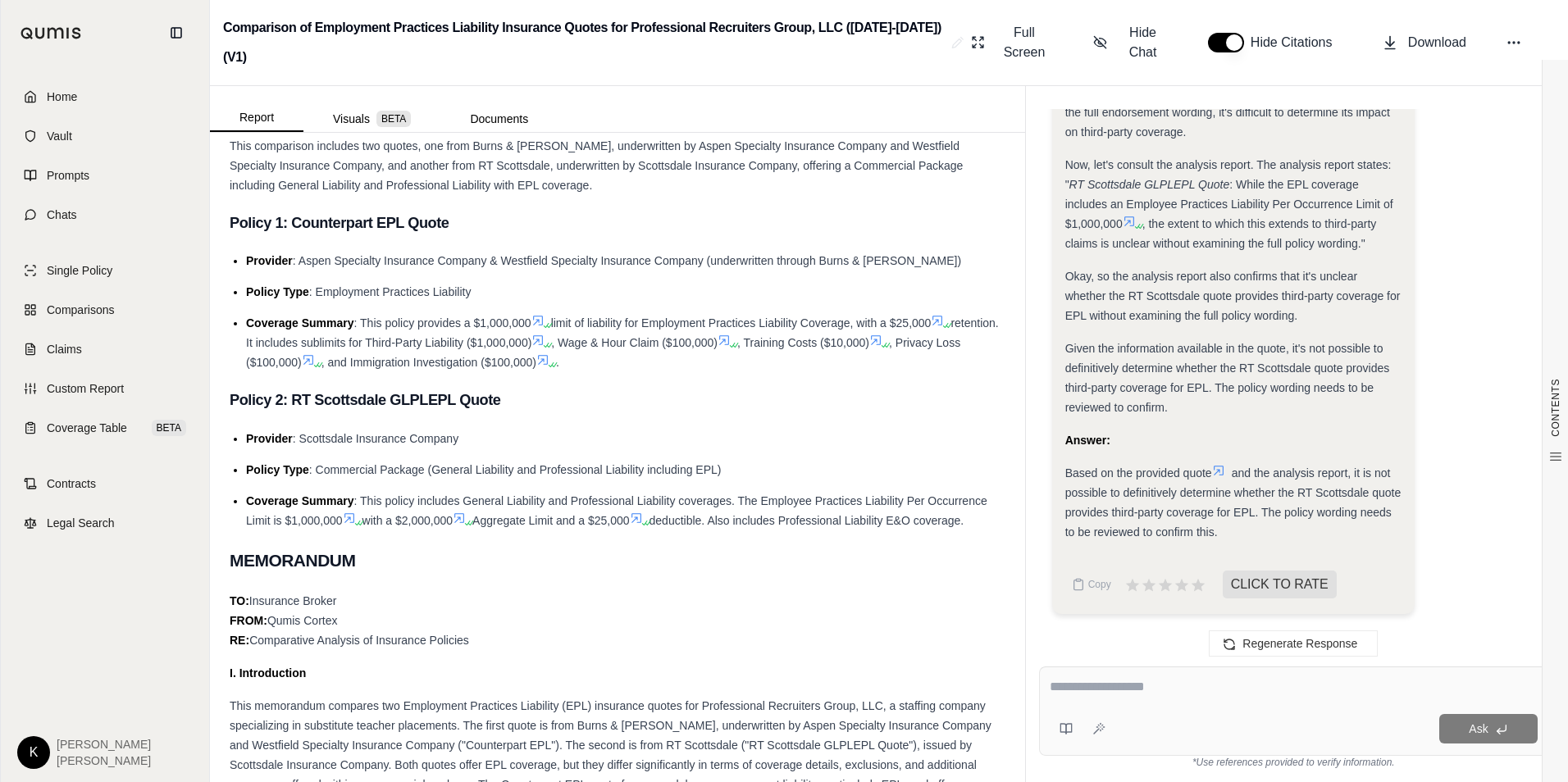
scroll to position [1197, 0]
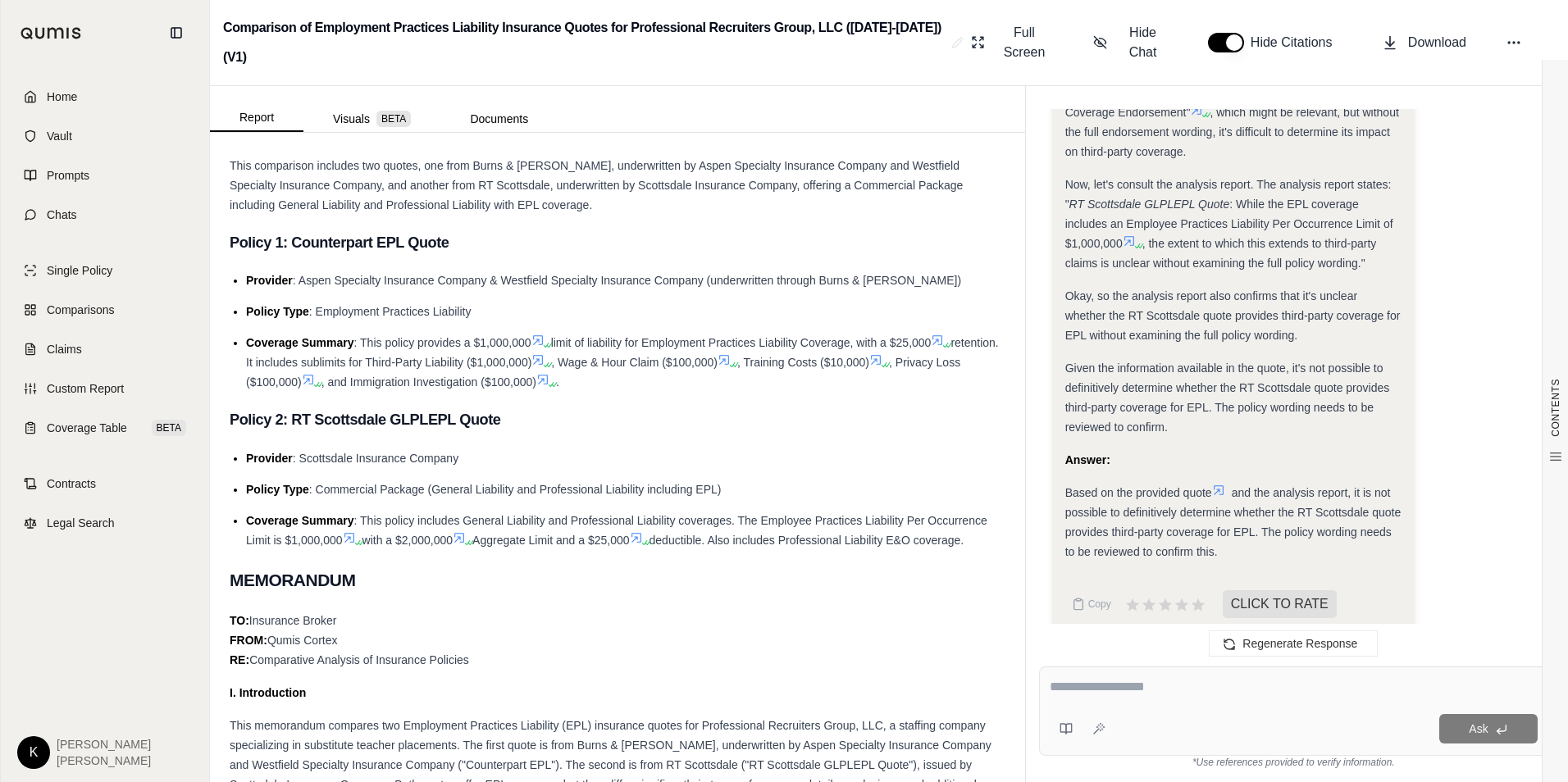
click at [1084, 687] on textarea at bounding box center [1293, 687] width 487 height 19
type textarea "**********"
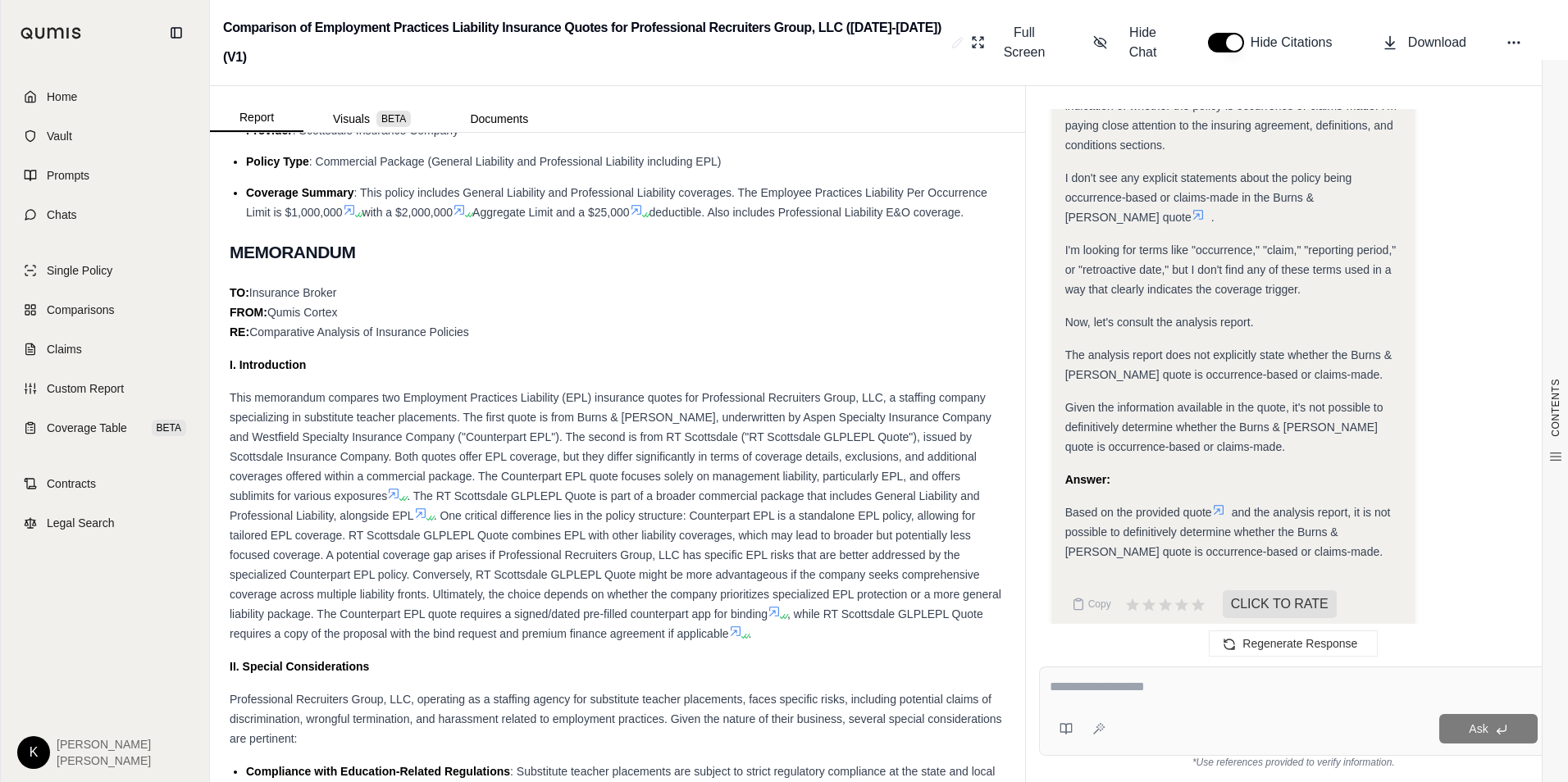
scroll to position [2306, 0]
